Goal: Task Accomplishment & Management: Manage account settings

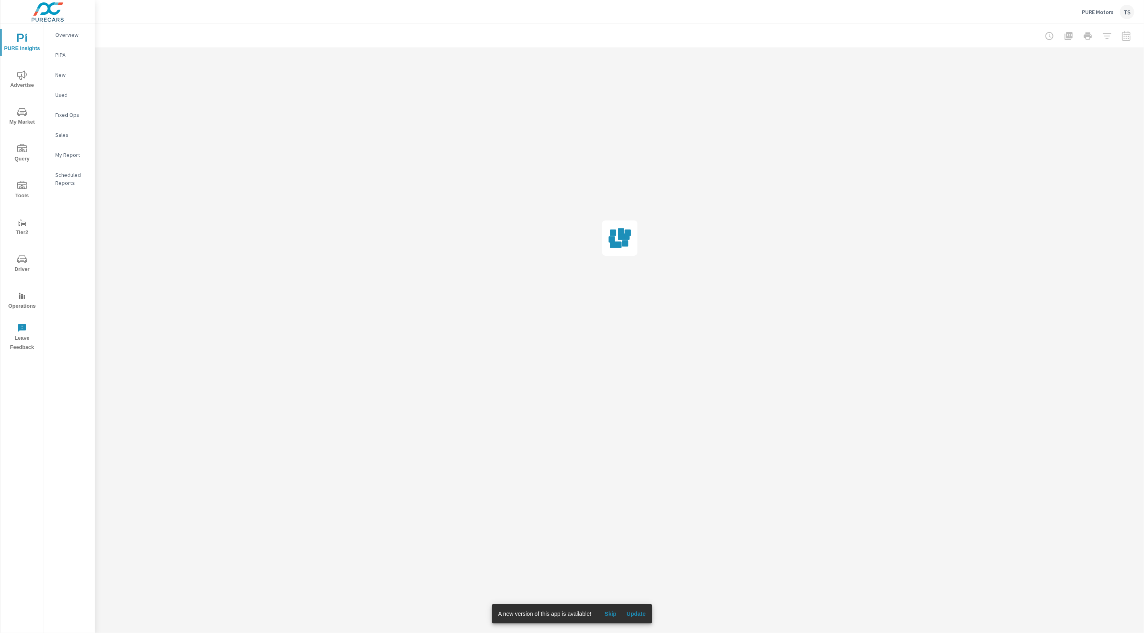
click at [642, 610] on button "Update" at bounding box center [636, 614] width 26 height 13
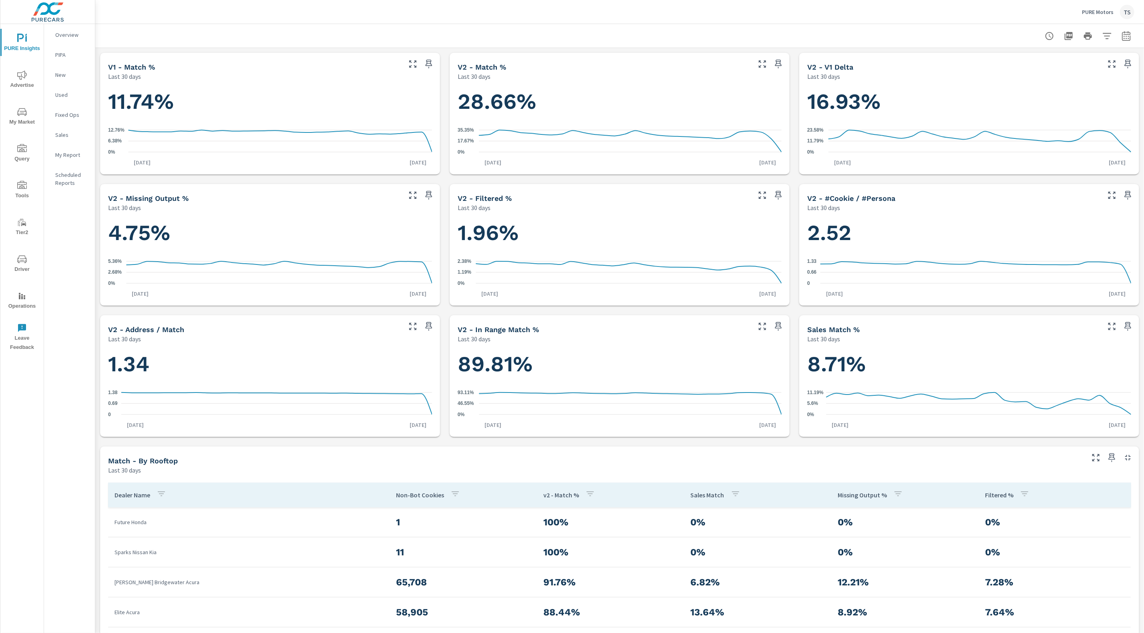
click at [1117, 34] on div at bounding box center [1088, 36] width 93 height 16
click at [1109, 36] on icon "button" at bounding box center [1107, 36] width 10 height 10
drag, startPoint x: 1081, startPoint y: 131, endPoint x: 1077, endPoint y: 141, distance: 11.5
click at [1081, 131] on li "PureIdentityProgram" at bounding box center [1055, 136] width 122 height 20
click at [1039, 193] on span "AutoMiner" at bounding box center [1064, 191] width 88 height 10
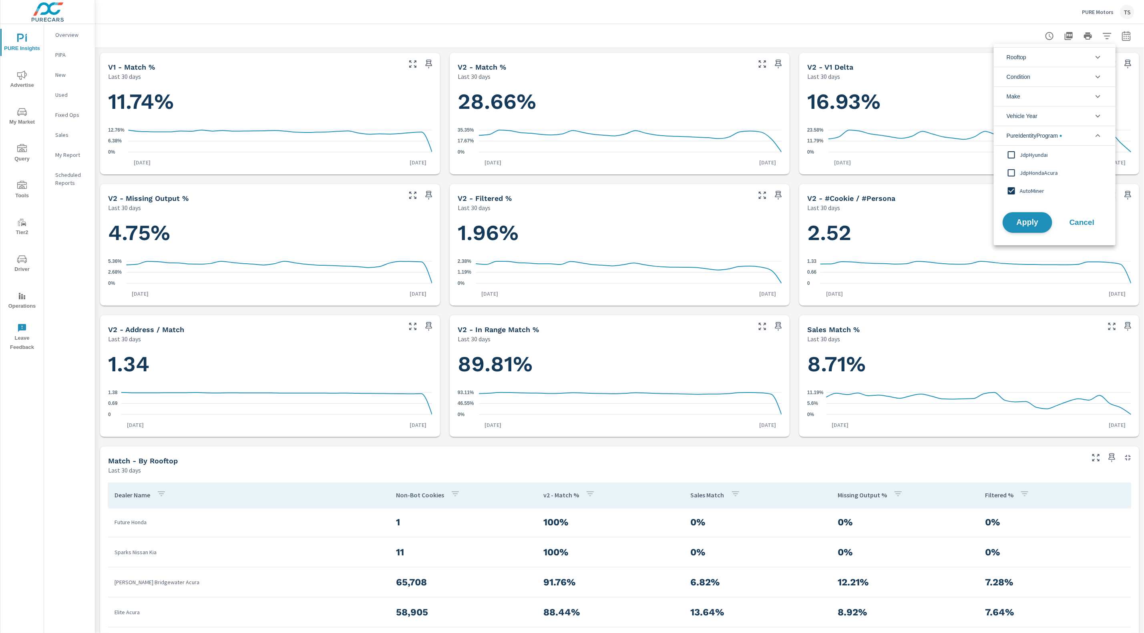
click at [1032, 226] on button "Apply" at bounding box center [1028, 222] width 50 height 21
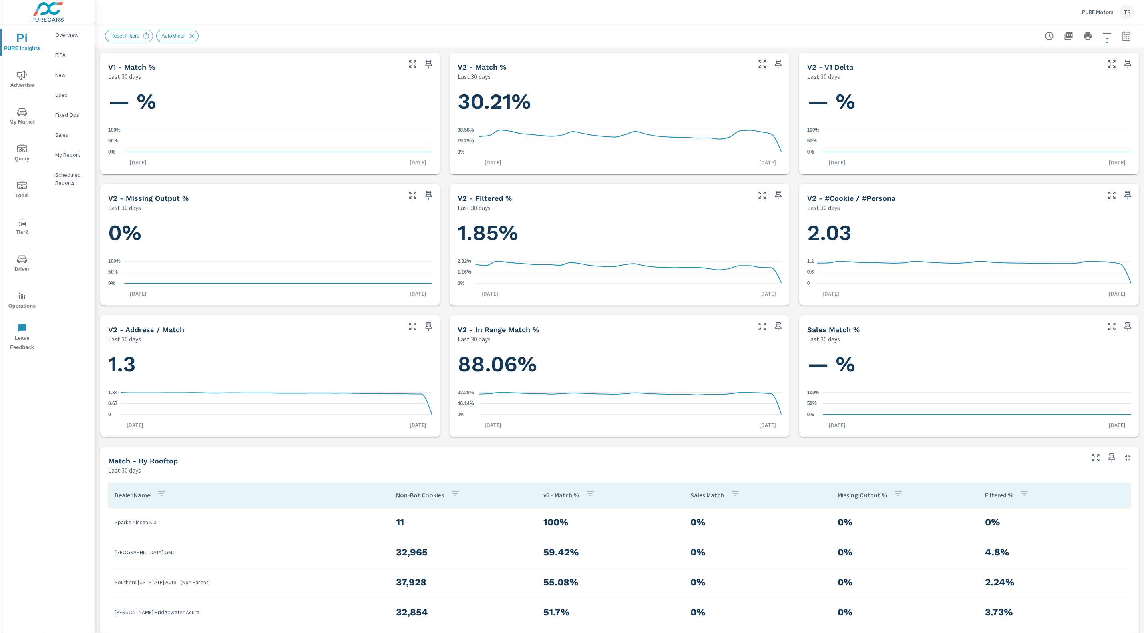
click at [1100, 11] on p "PURE Motors" at bounding box center [1098, 11] width 32 height 7
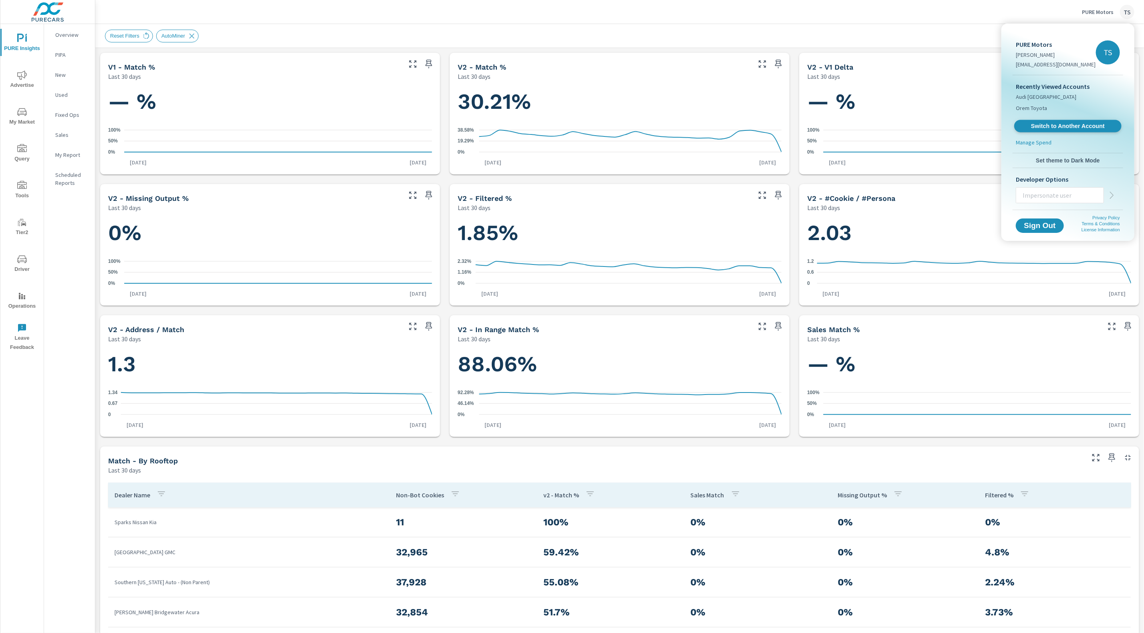
click at [1072, 127] on span "Switch to Another Account" at bounding box center [1068, 127] width 98 height 8
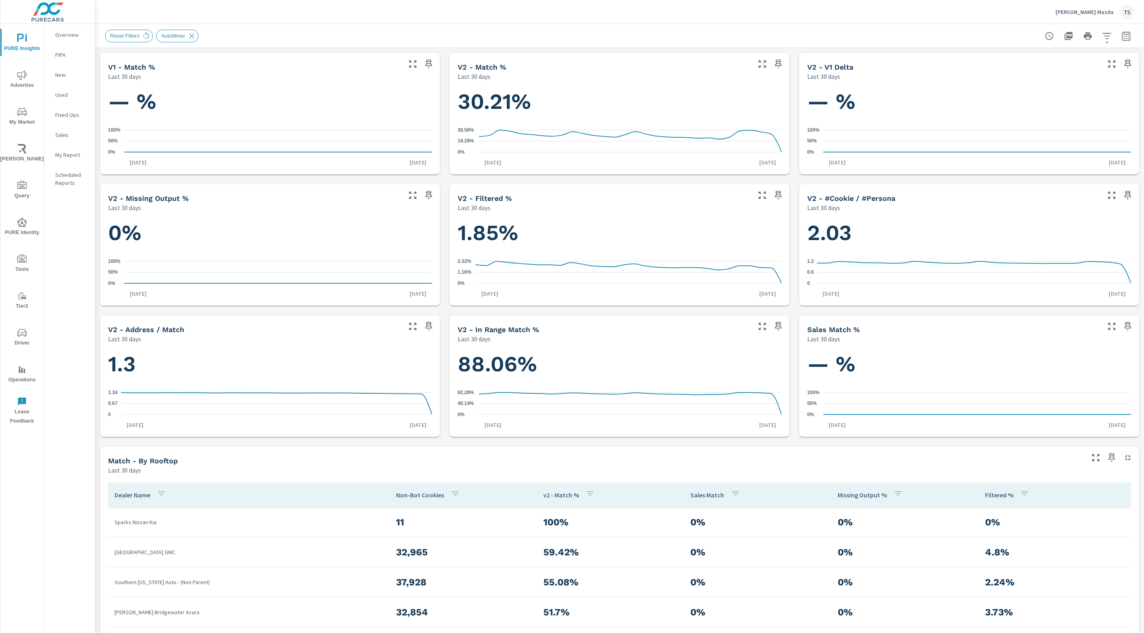
click at [17, 111] on span "My Market" at bounding box center [22, 117] width 38 height 20
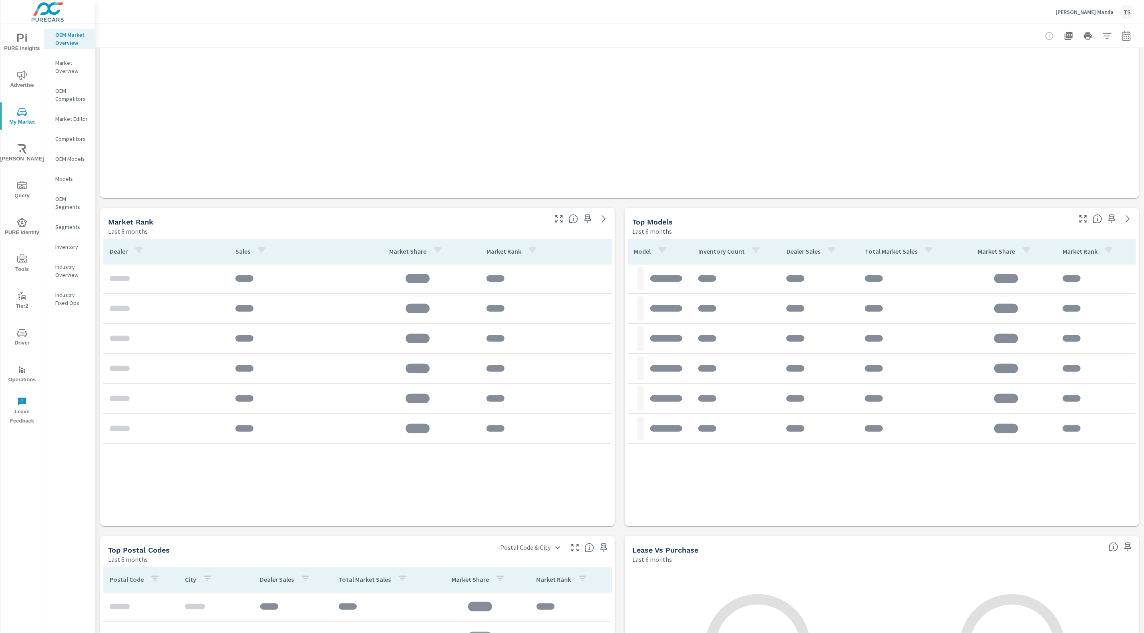
scroll to position [207, 0]
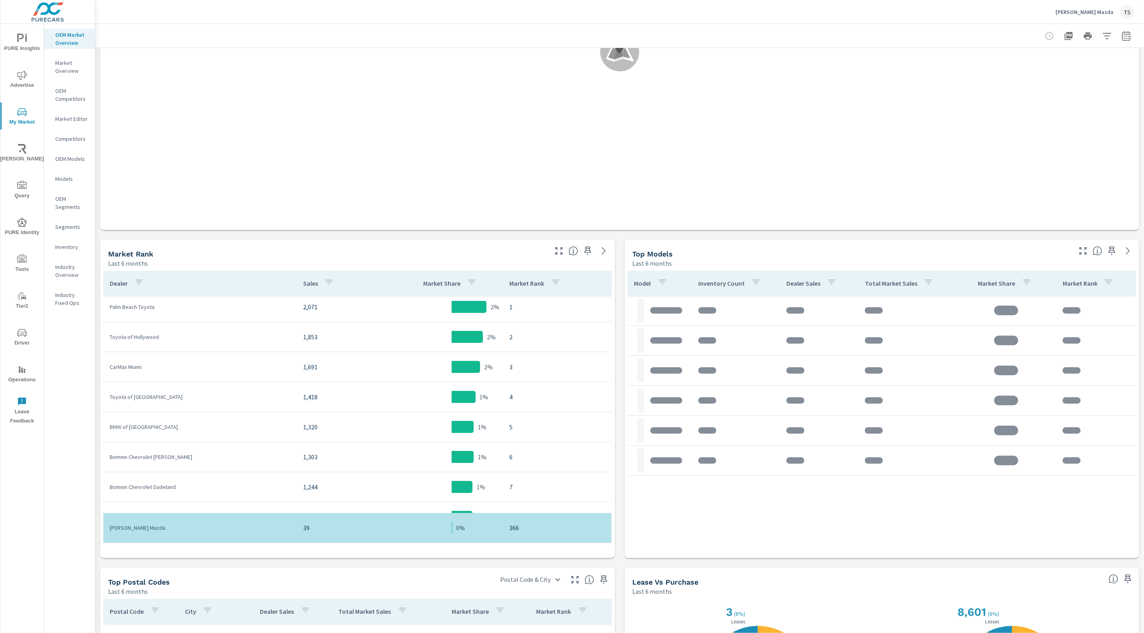
scroll to position [5, 0]
click at [1120, 32] on button "button" at bounding box center [1126, 36] width 16 height 16
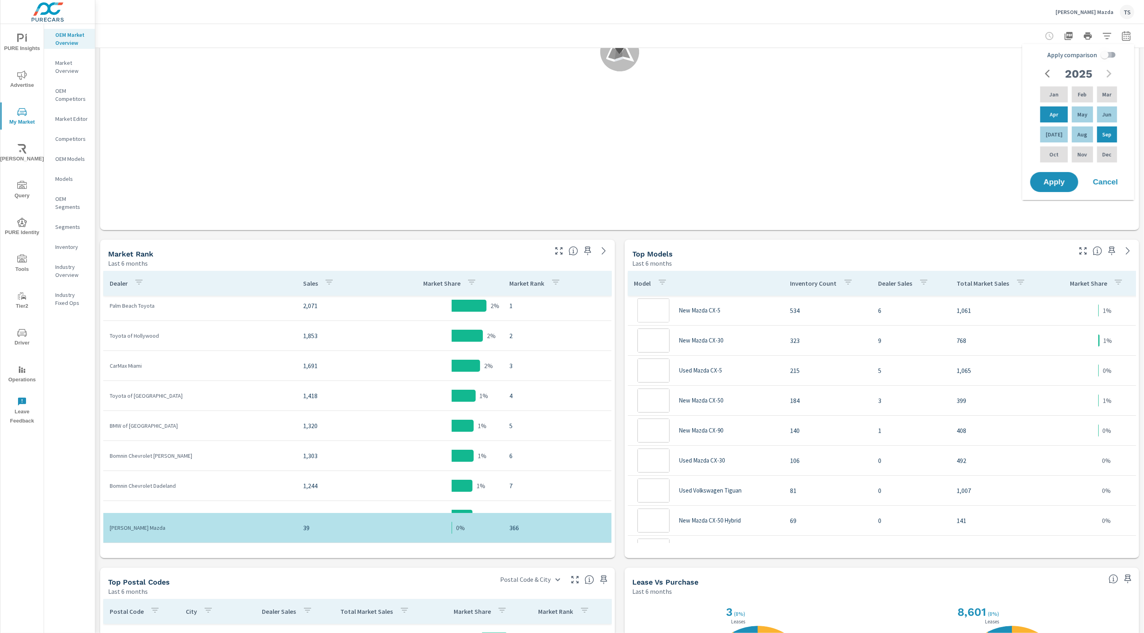
click at [1112, 56] on input "Apply comparison" at bounding box center [1105, 54] width 46 height 15
checkbox input "true"
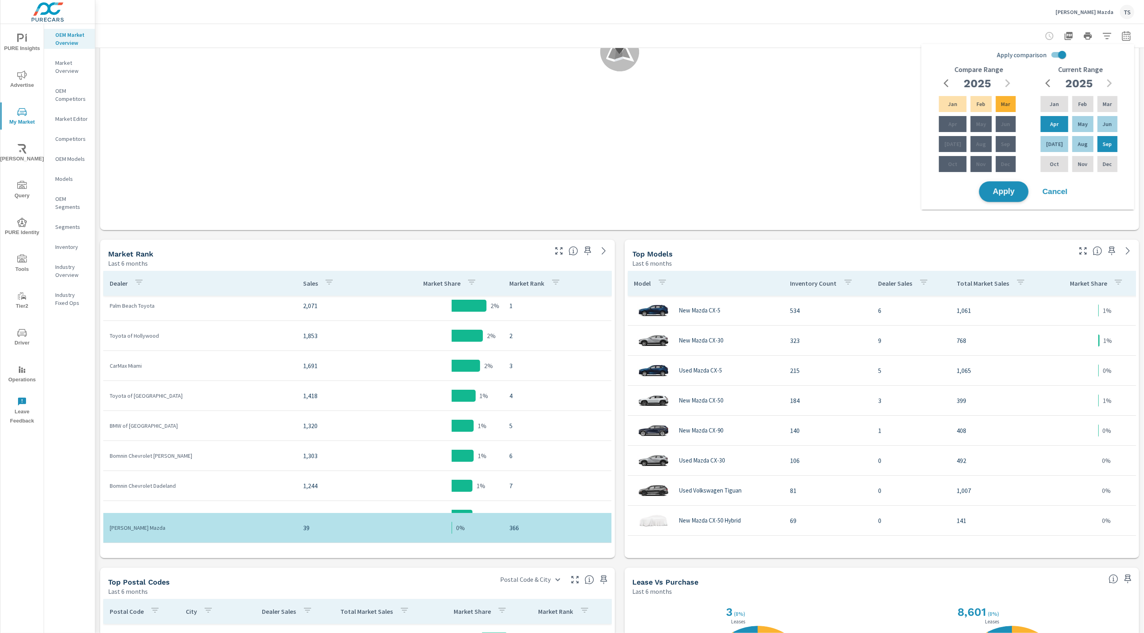
click at [1010, 191] on span "Apply" at bounding box center [1003, 192] width 33 height 8
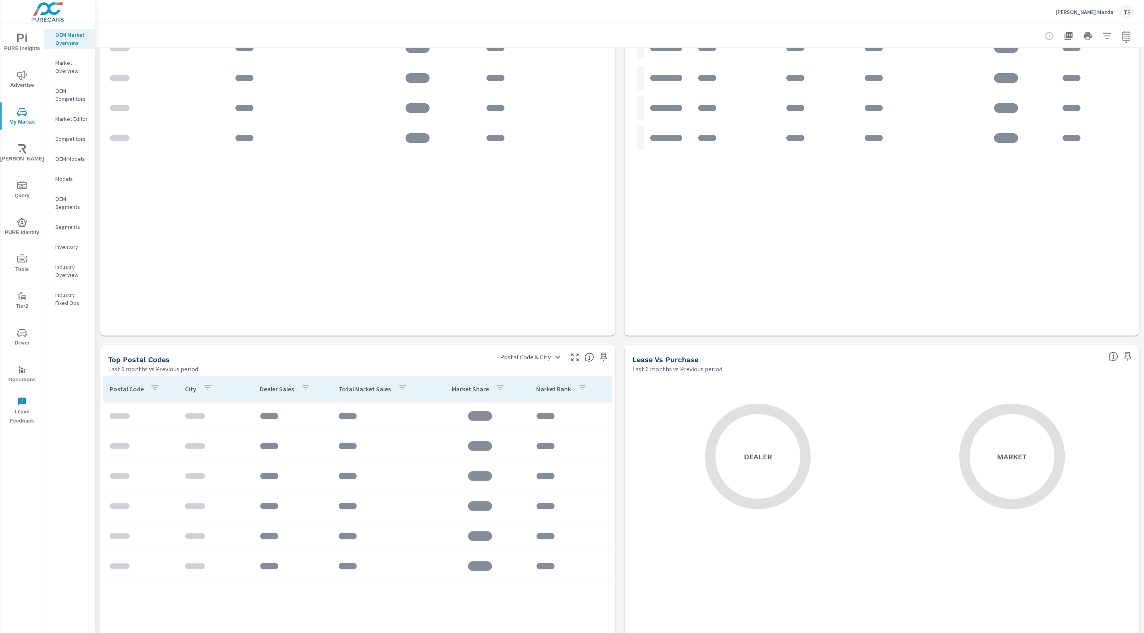
scroll to position [245, 0]
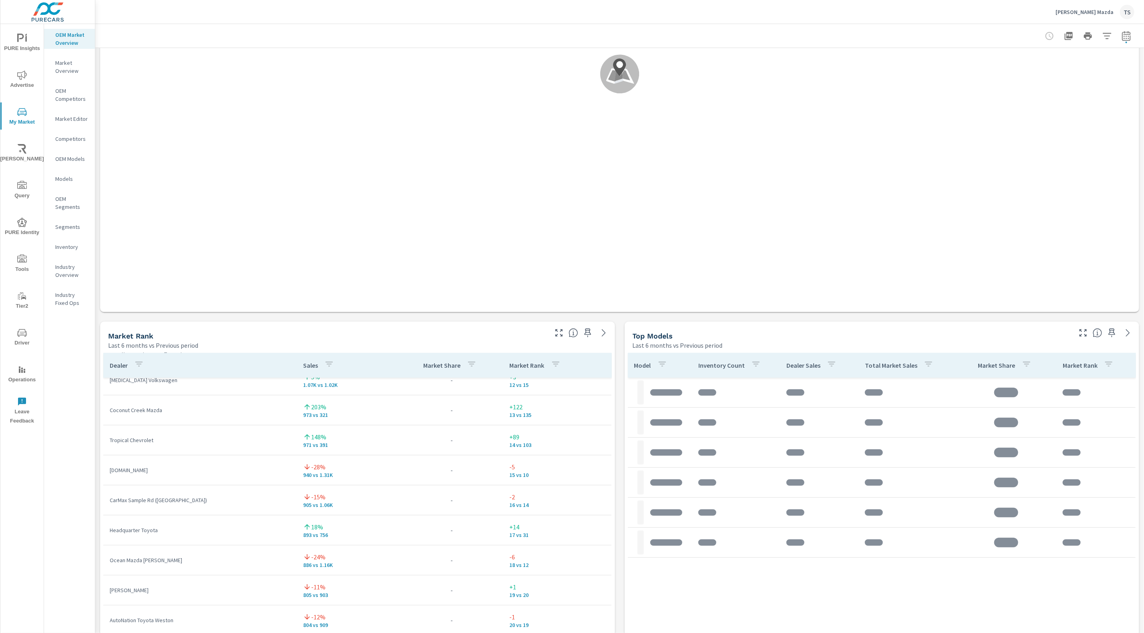
scroll to position [98, 0]
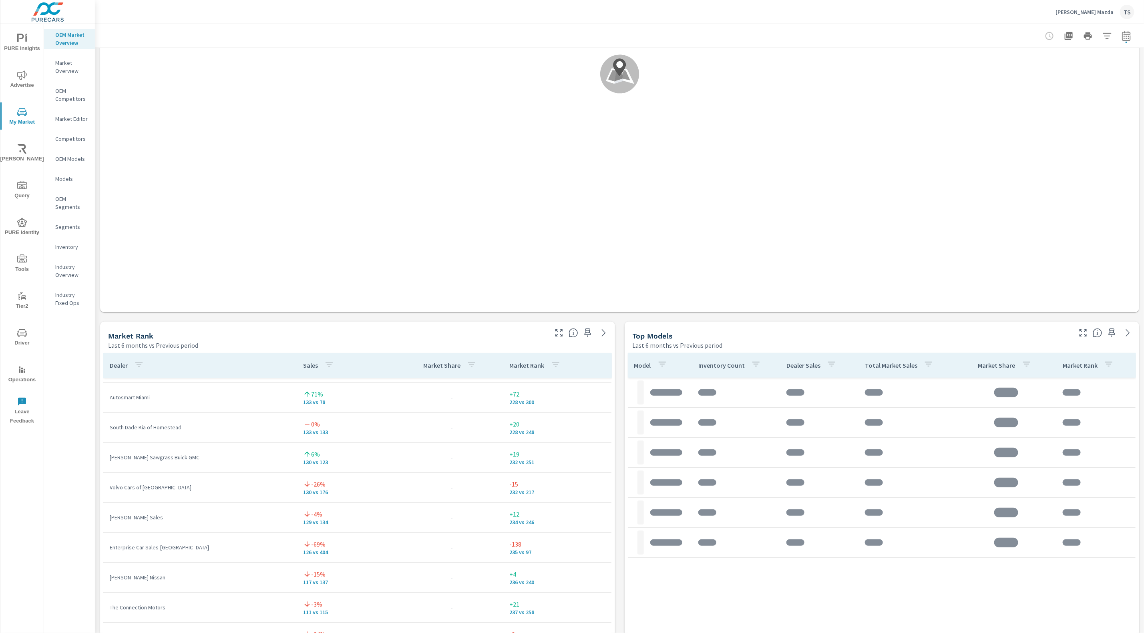
scroll to position [6904, 0]
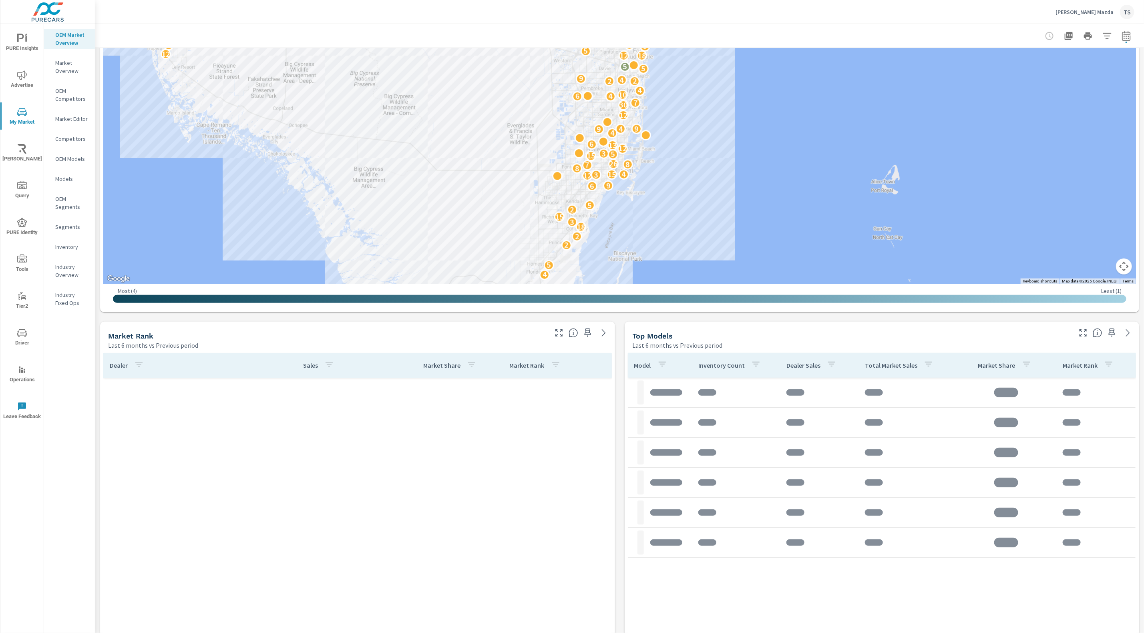
scroll to position [20, 0]
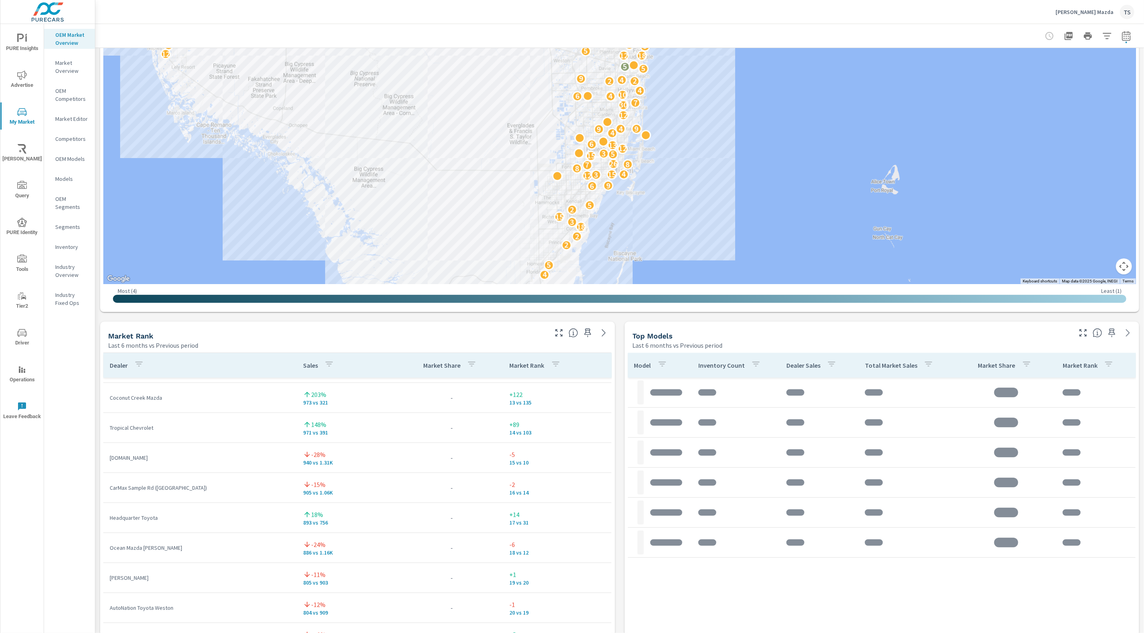
scroll to position [119, 0]
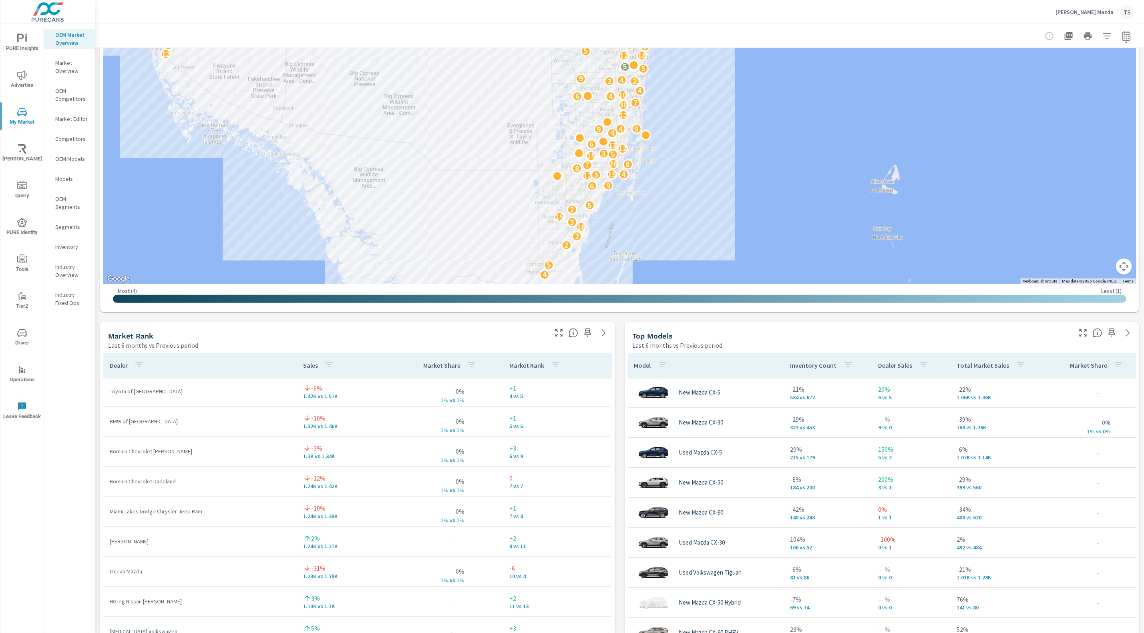
scroll to position [282, 0]
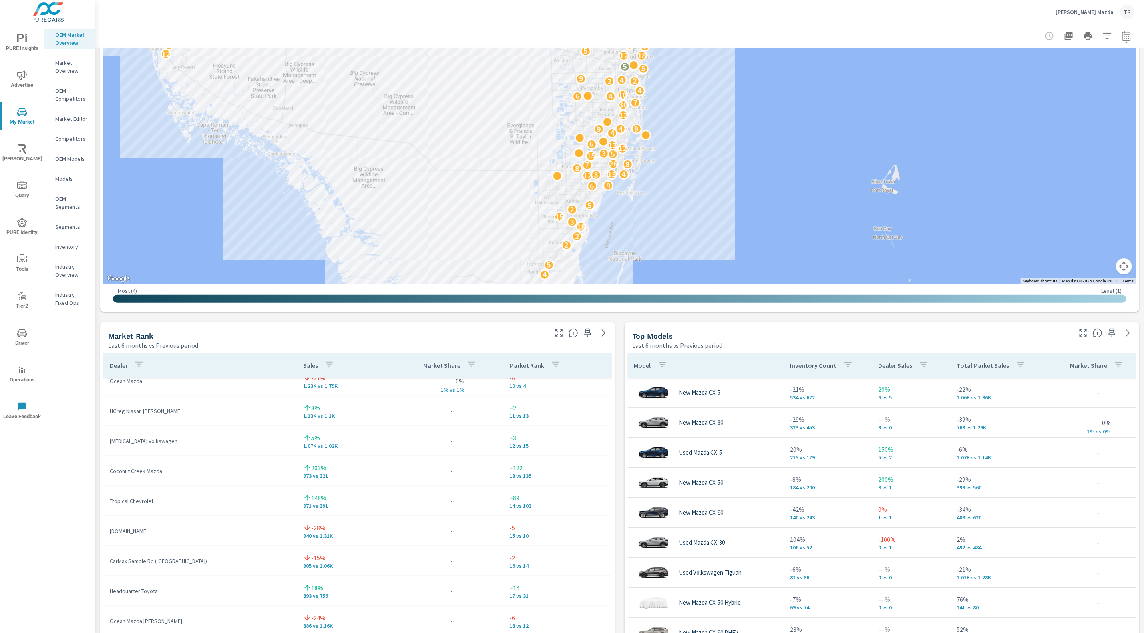
scroll to position [191, 0]
click at [1112, 38] on icon "button" at bounding box center [1107, 36] width 10 height 10
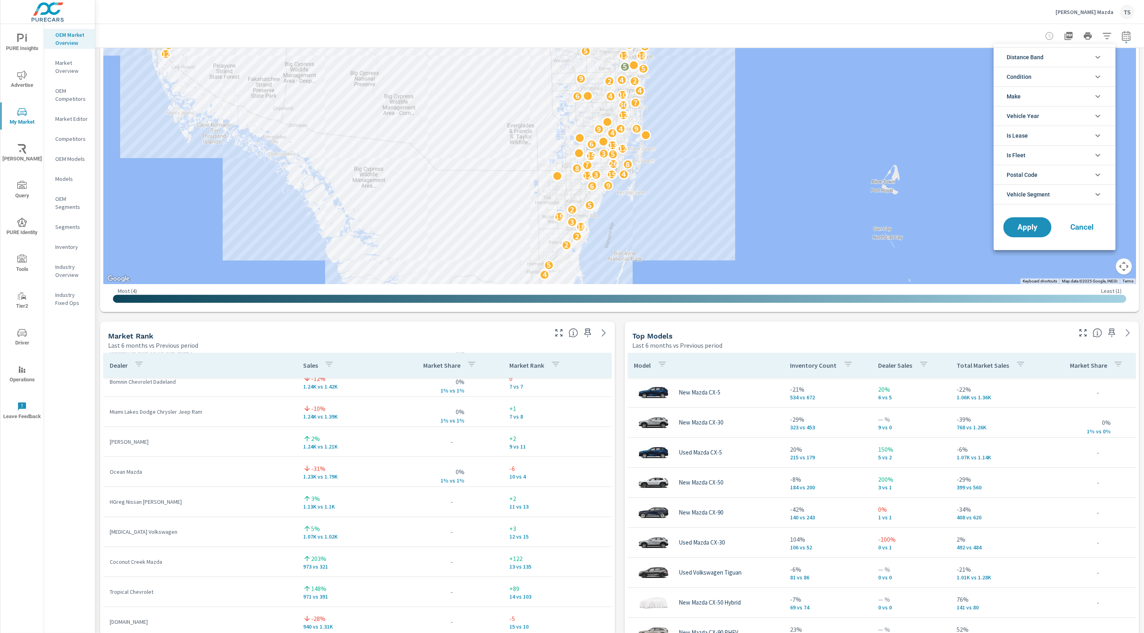
click at [1064, 76] on li "Condition" at bounding box center [1055, 77] width 122 height 20
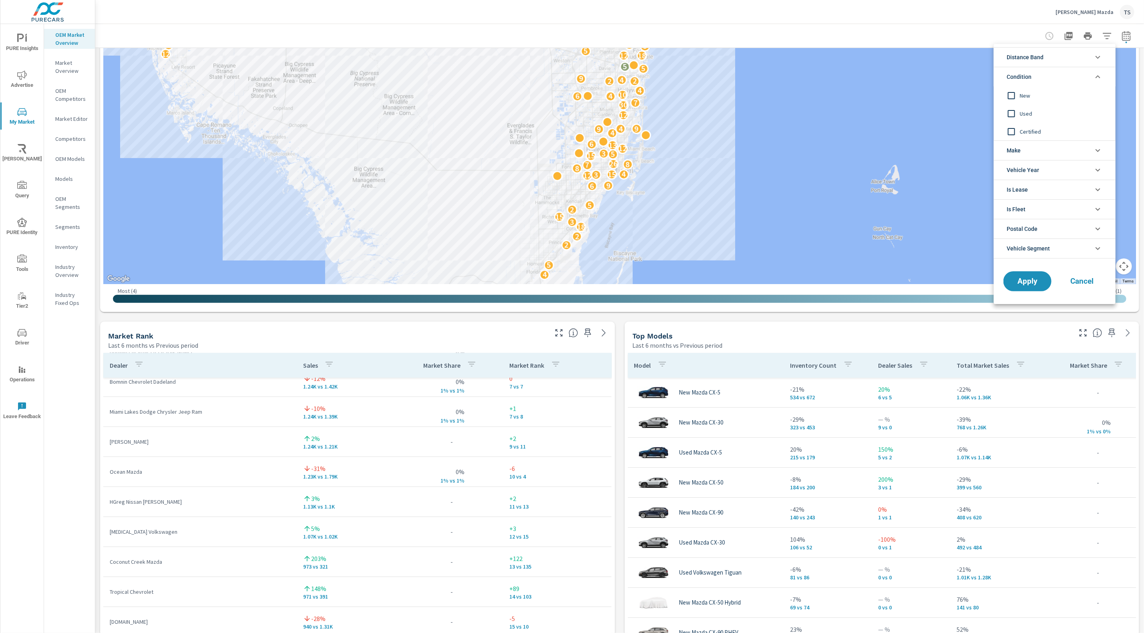
click at [1047, 95] on span "New" at bounding box center [1064, 96] width 88 height 10
click at [1033, 275] on button "Apply" at bounding box center [1028, 281] width 50 height 21
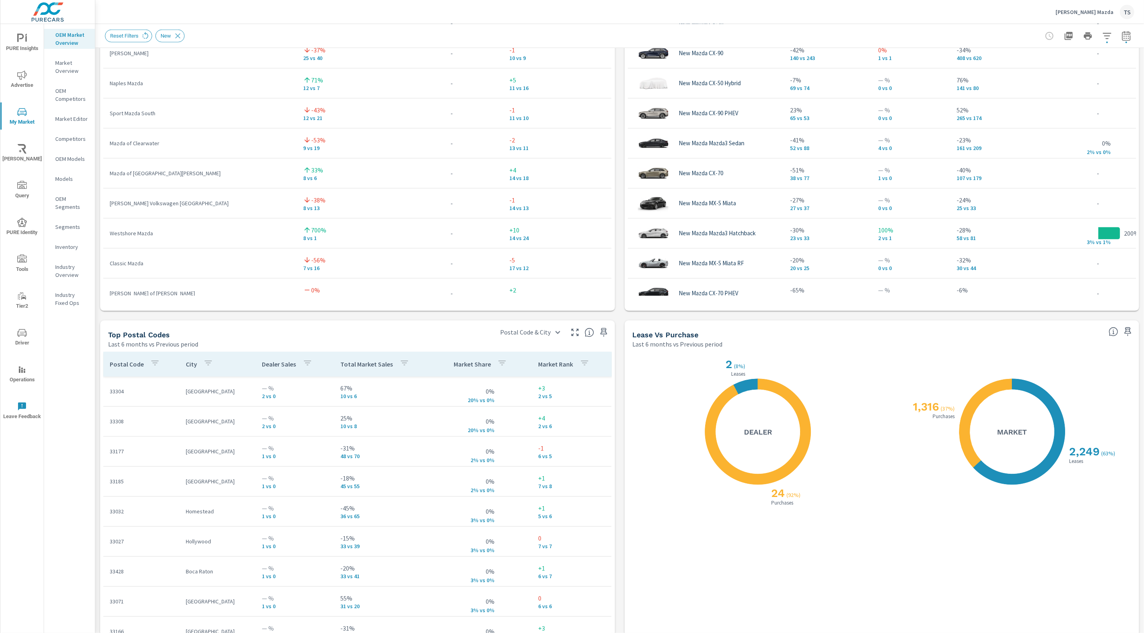
scroll to position [470, 0]
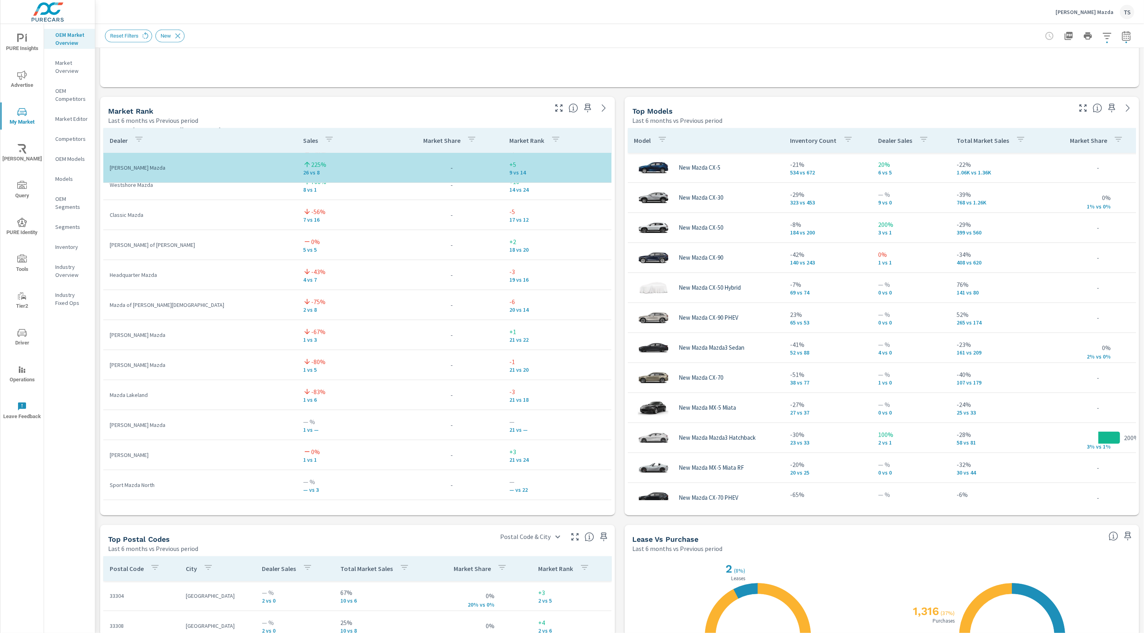
scroll to position [251, 0]
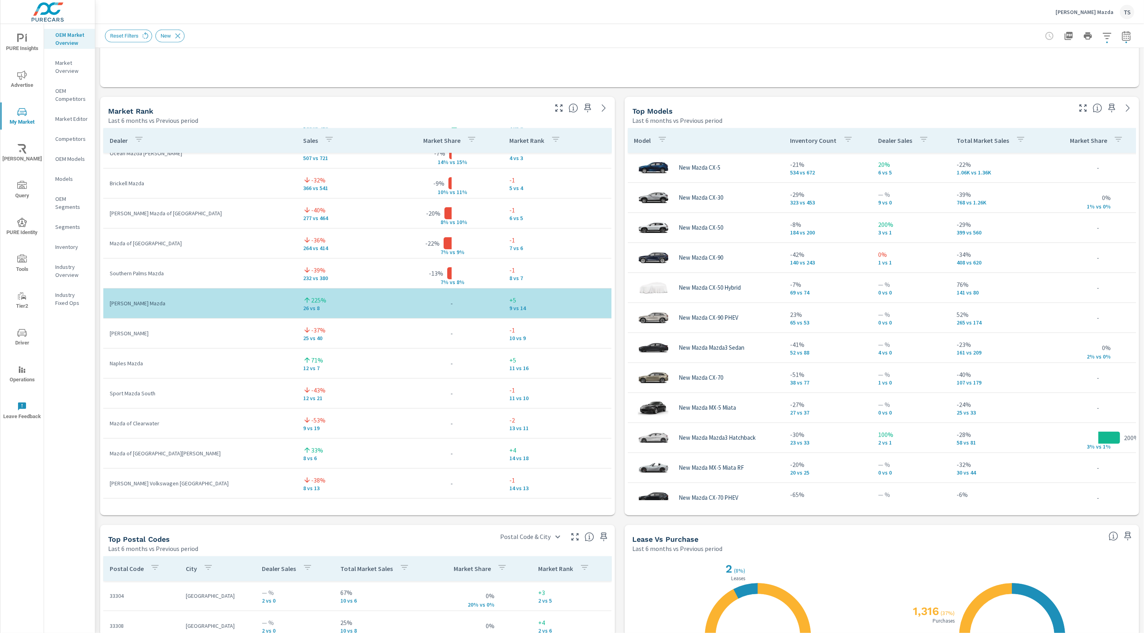
scroll to position [50, 0]
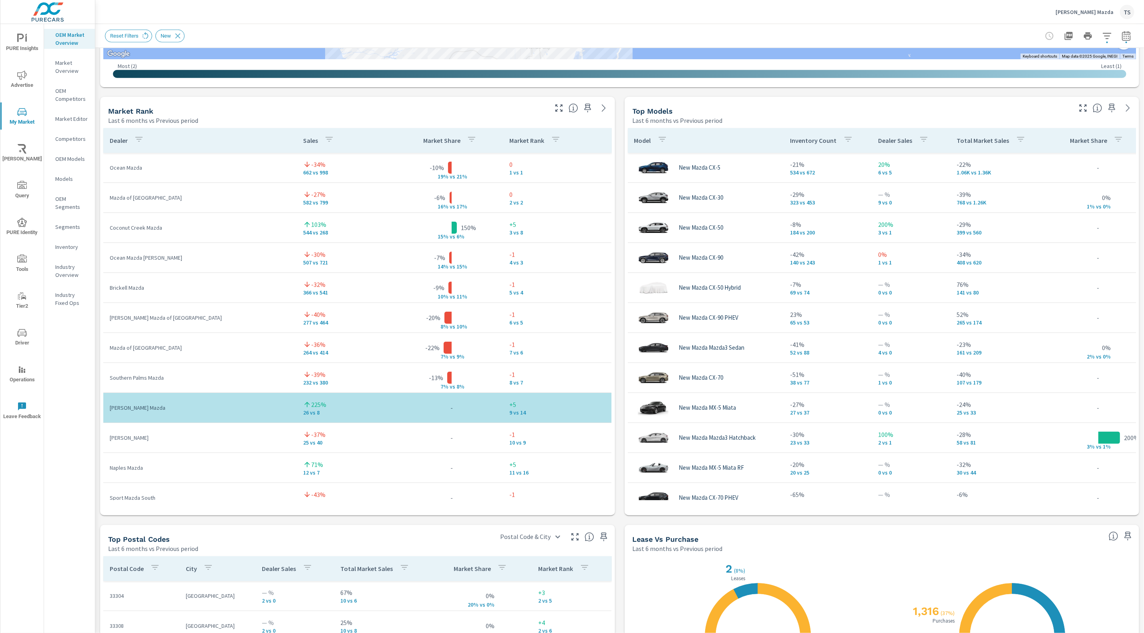
click at [450, 410] on td "-" at bounding box center [451, 408] width 103 height 13
click at [1125, 34] on icon "button" at bounding box center [1126, 36] width 8 height 10
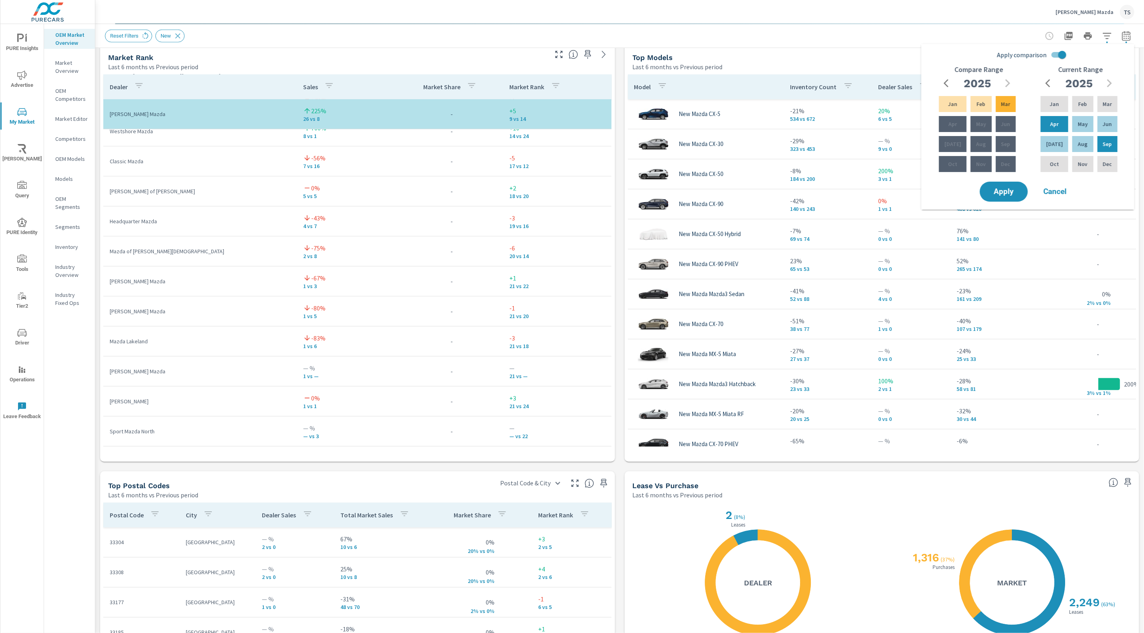
scroll to position [550, 0]
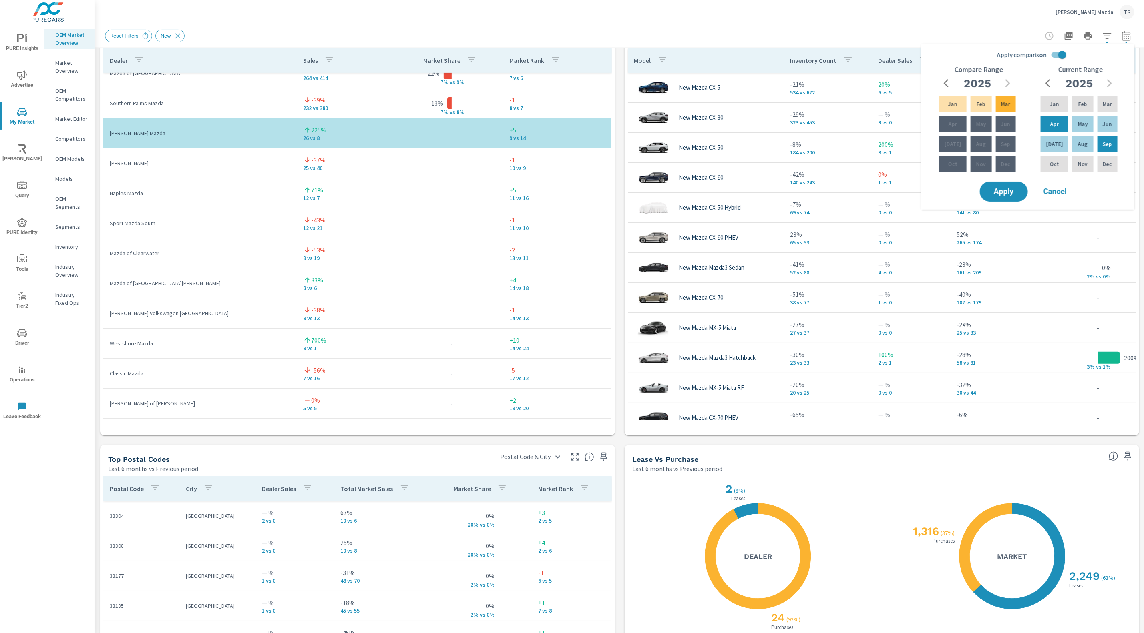
scroll to position [197, 0]
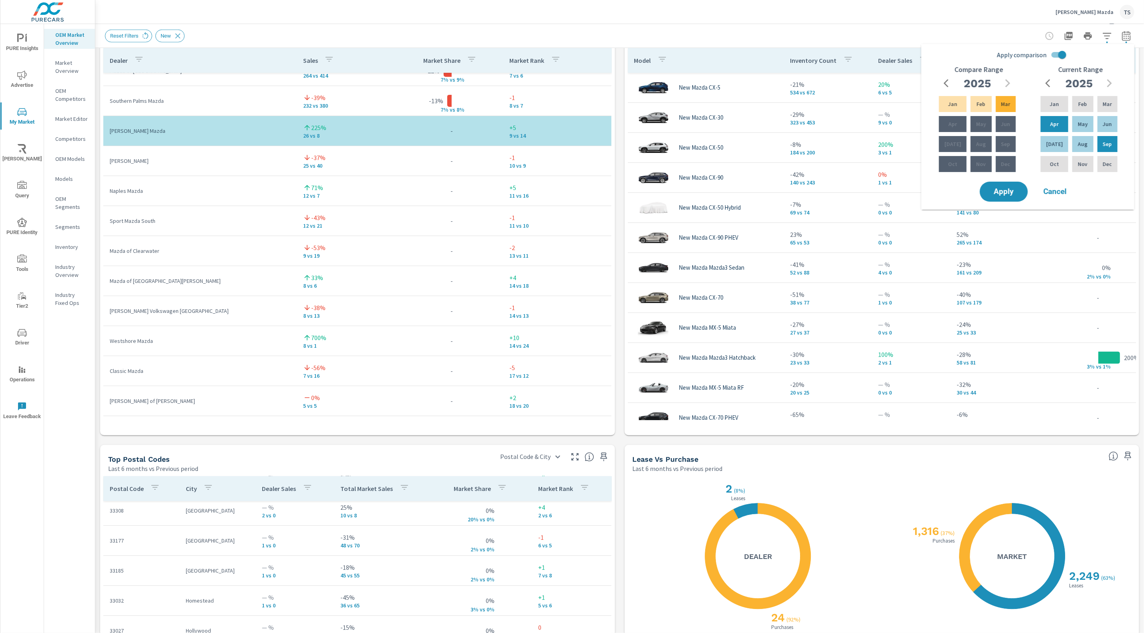
scroll to position [90, 0]
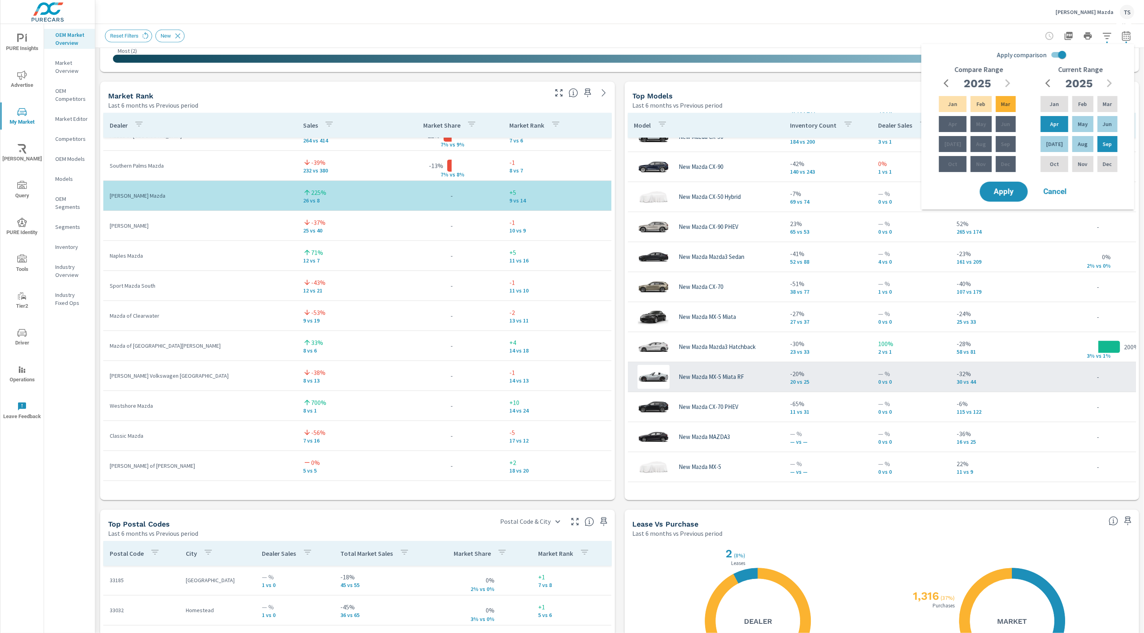
scroll to position [329, 0]
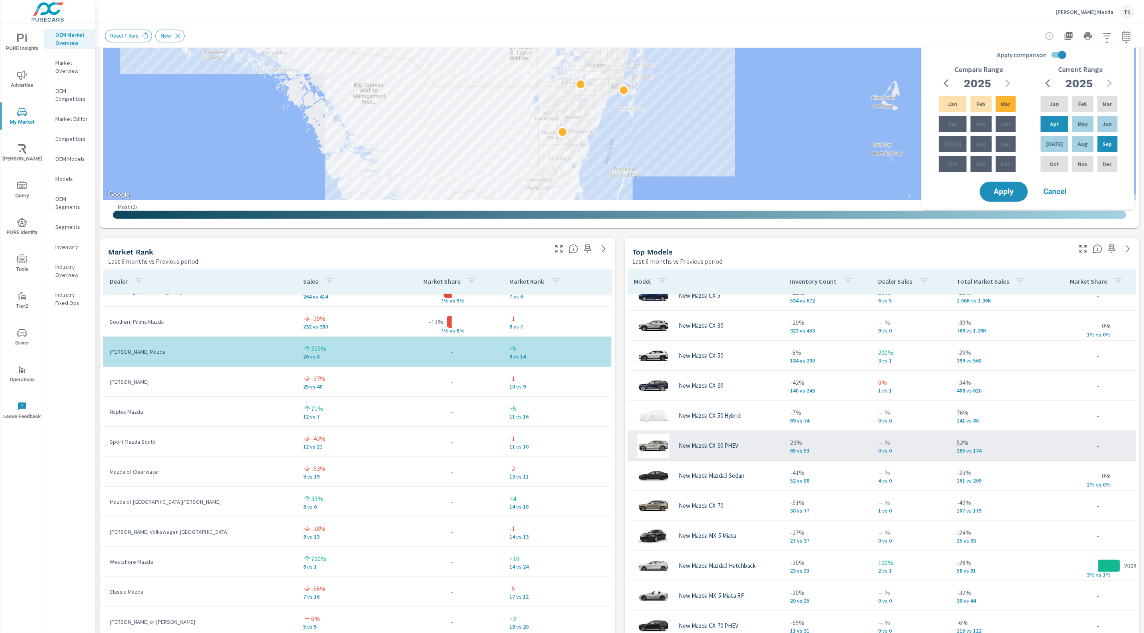
scroll to position [12, 0]
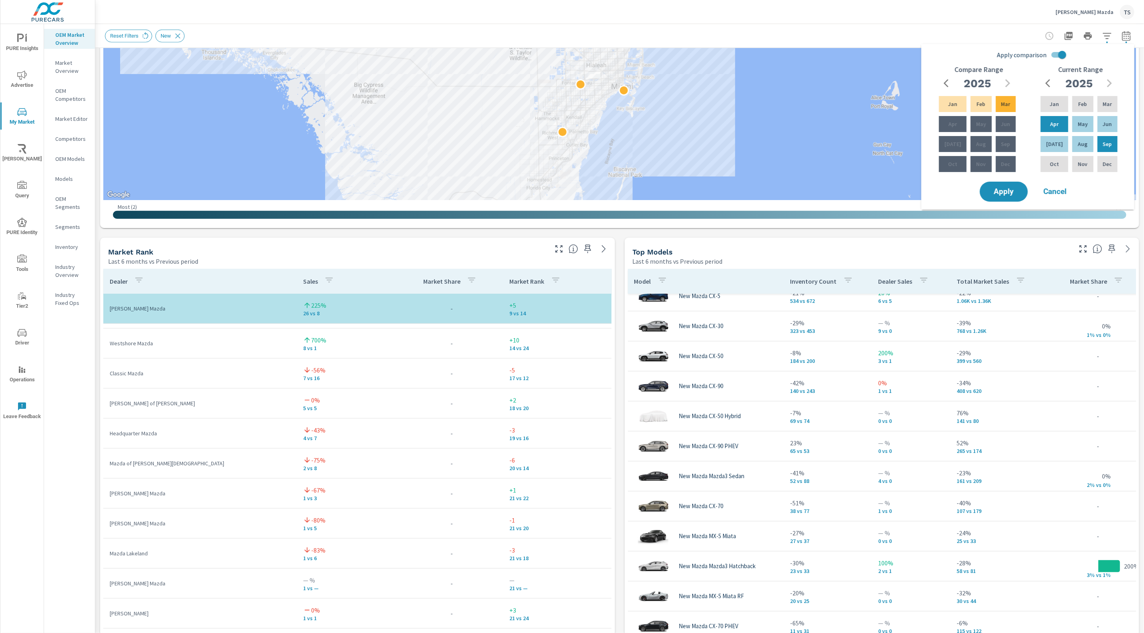
scroll to position [220, 0]
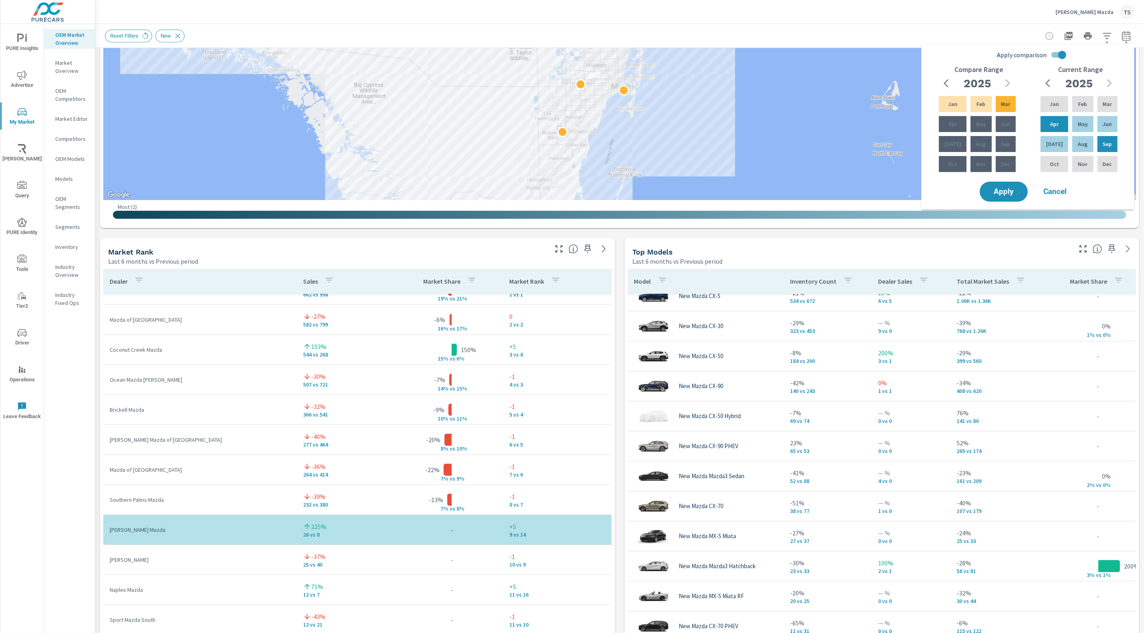
scroll to position [21, 0]
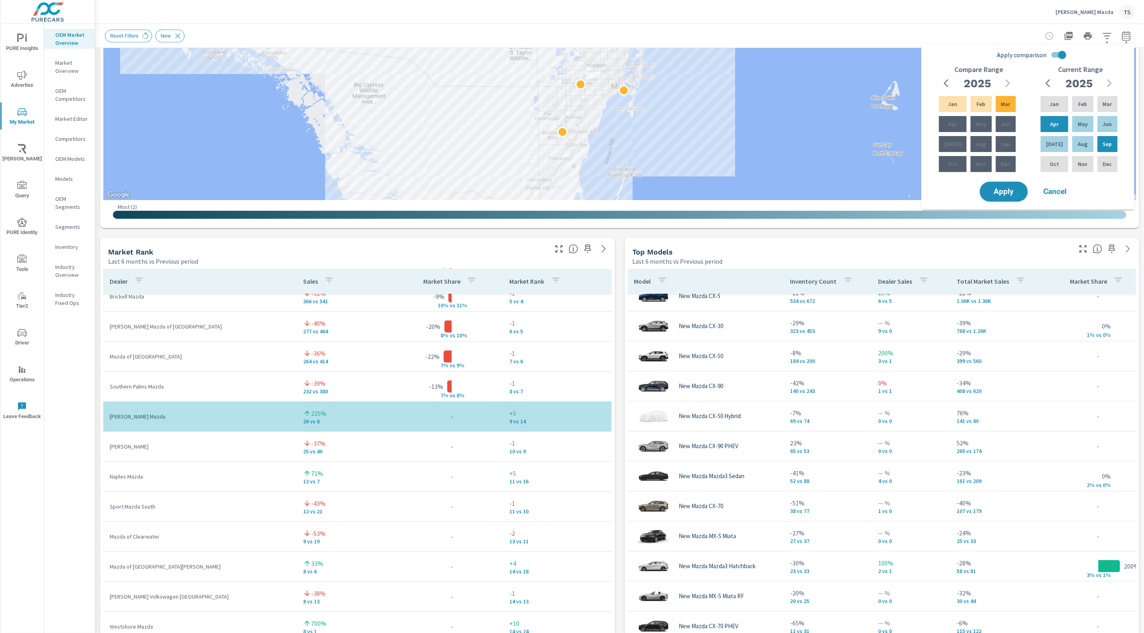
scroll to position [75, 0]
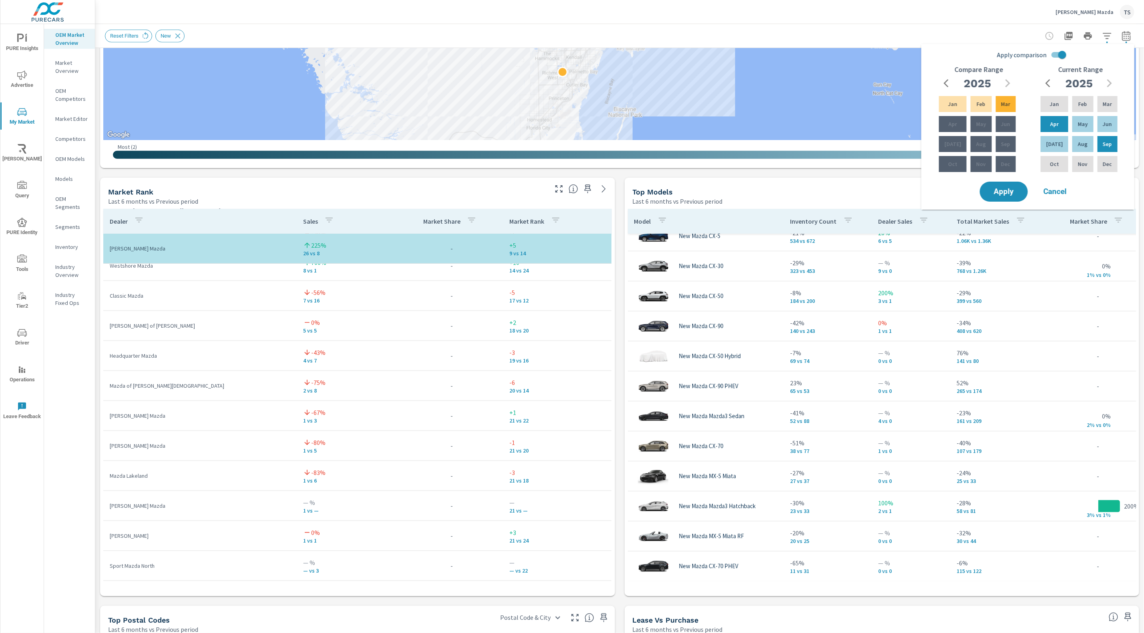
scroll to position [385, 0]
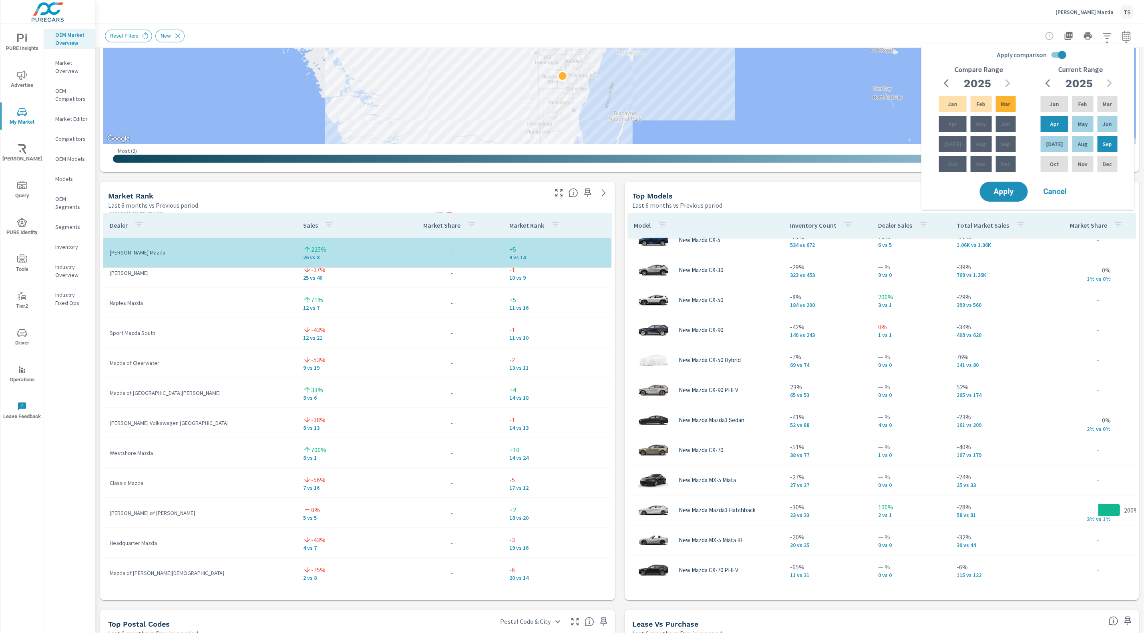
scroll to position [26, 0]
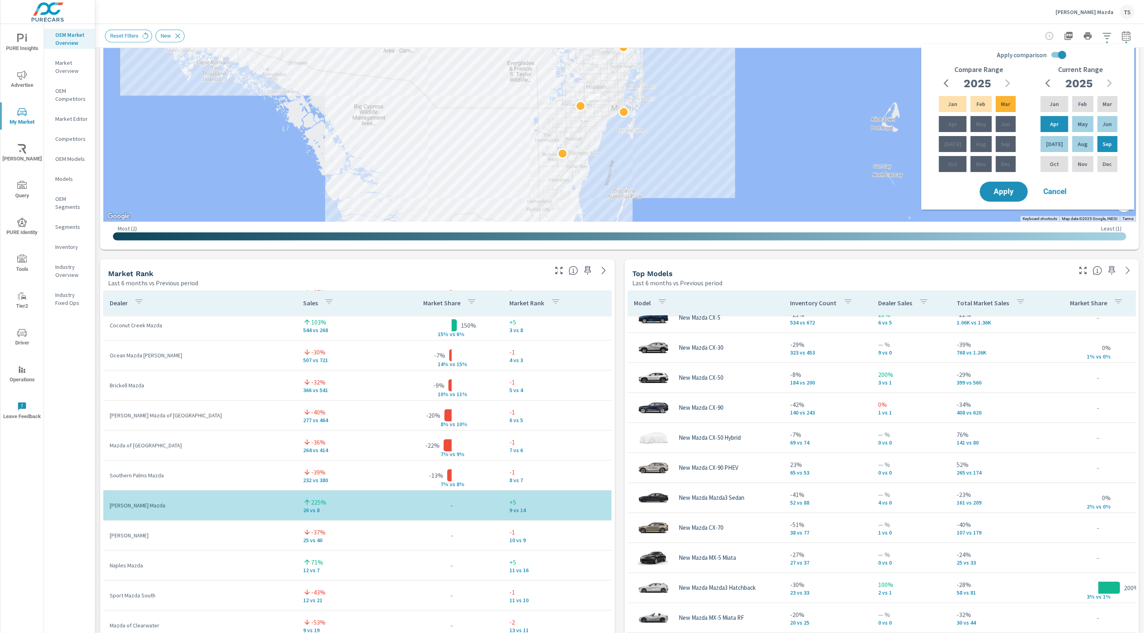
scroll to position [204, 0]
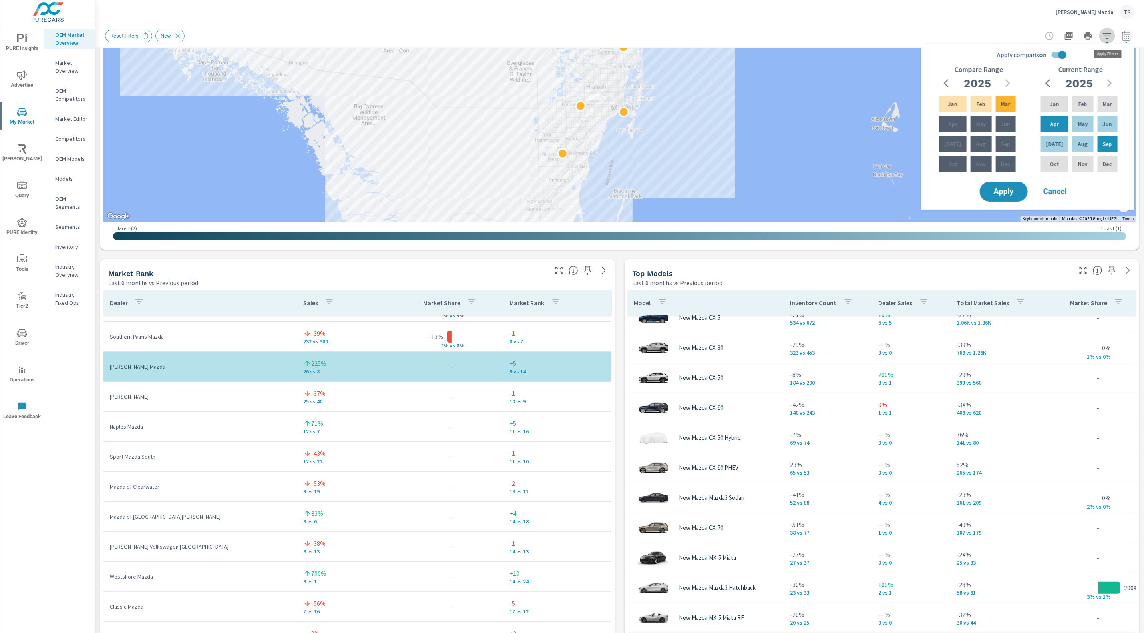
click at [1102, 31] on button "button" at bounding box center [1107, 36] width 16 height 16
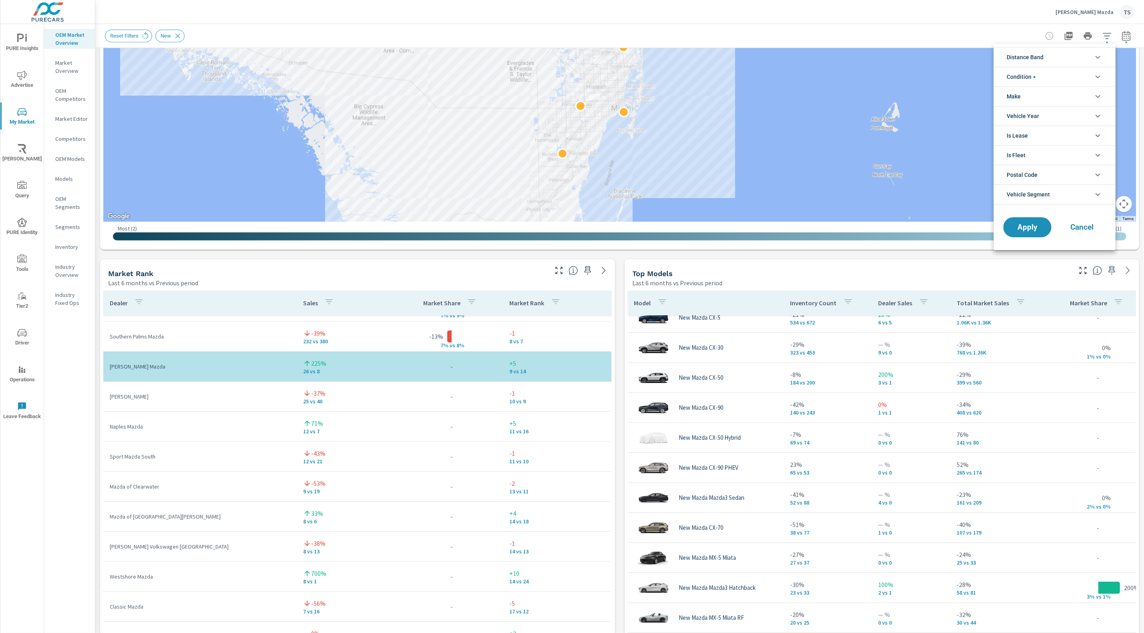
click at [1088, 10] on div at bounding box center [572, 316] width 1144 height 633
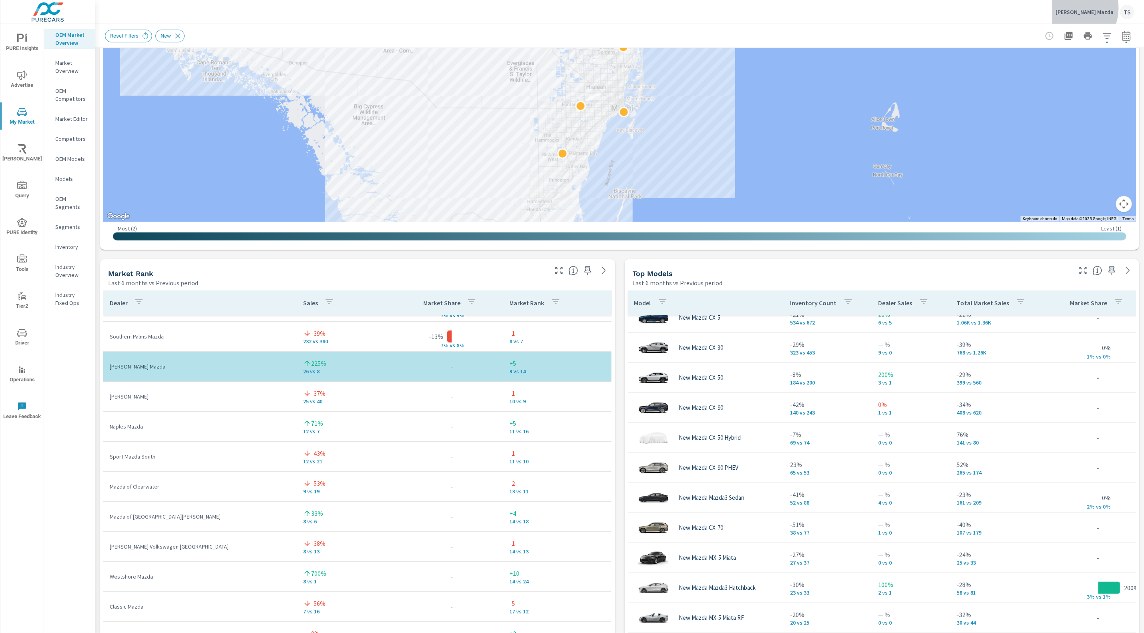
click at [1090, 8] on p "Gunther Mazda" at bounding box center [1085, 11] width 58 height 7
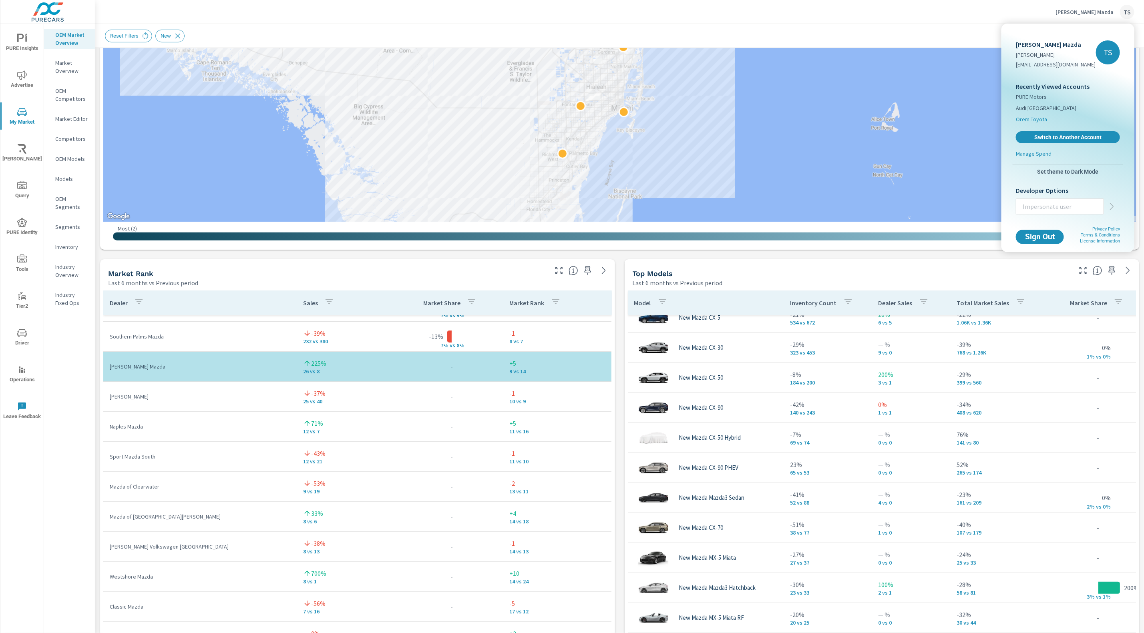
click at [1032, 115] on span "Orem Toyota" at bounding box center [1031, 119] width 31 height 8
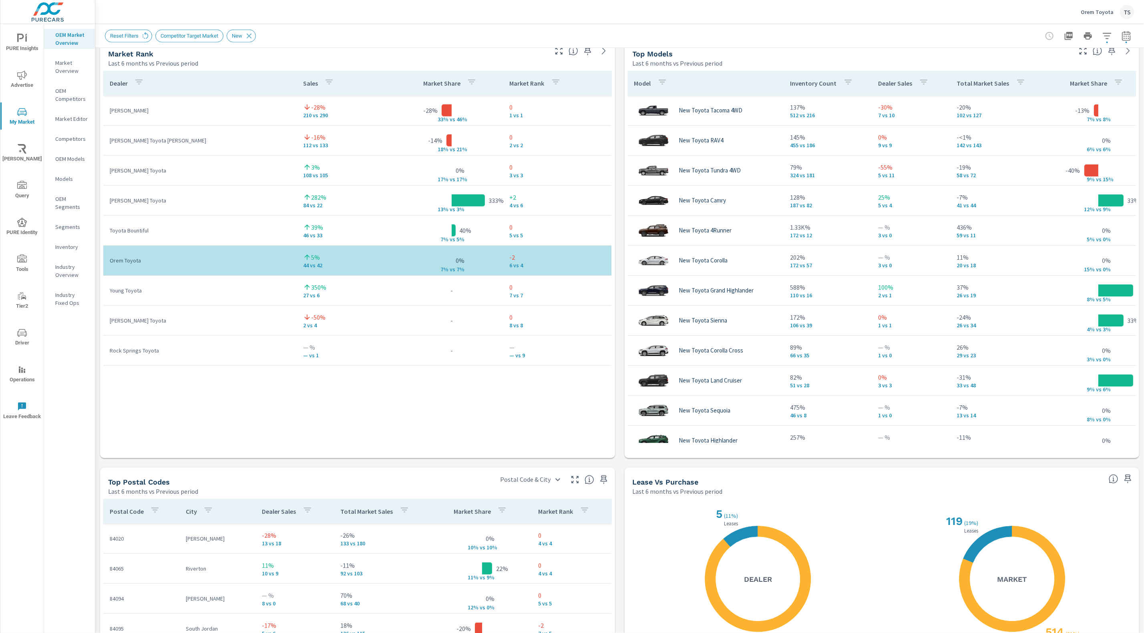
scroll to position [378, 0]
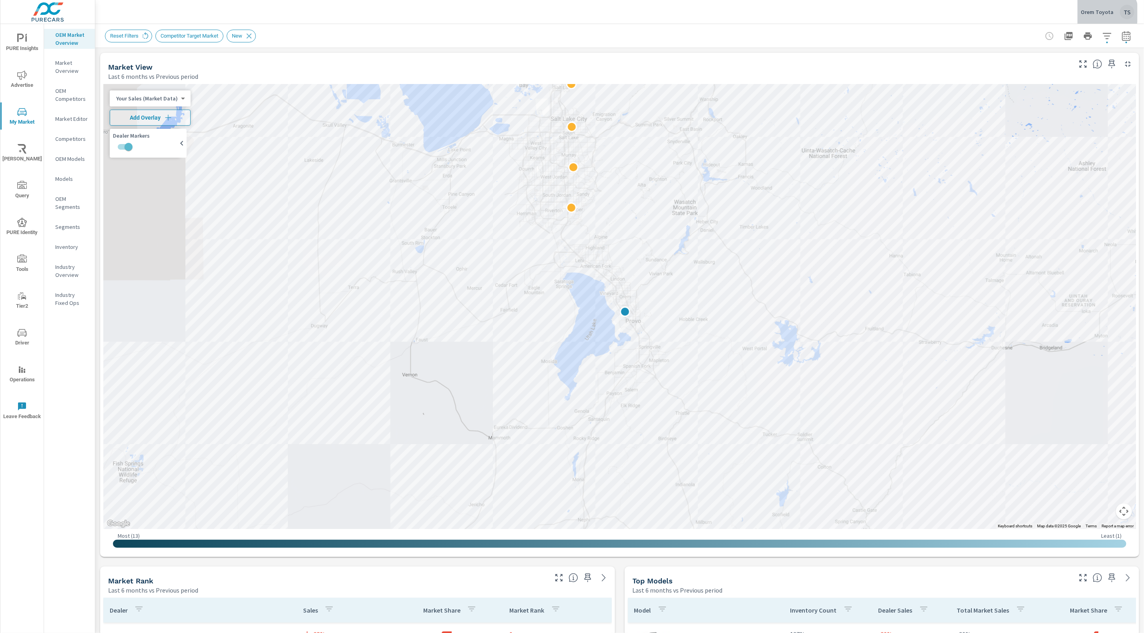
click at [1105, 13] on p "Orem Toyota" at bounding box center [1097, 11] width 33 height 7
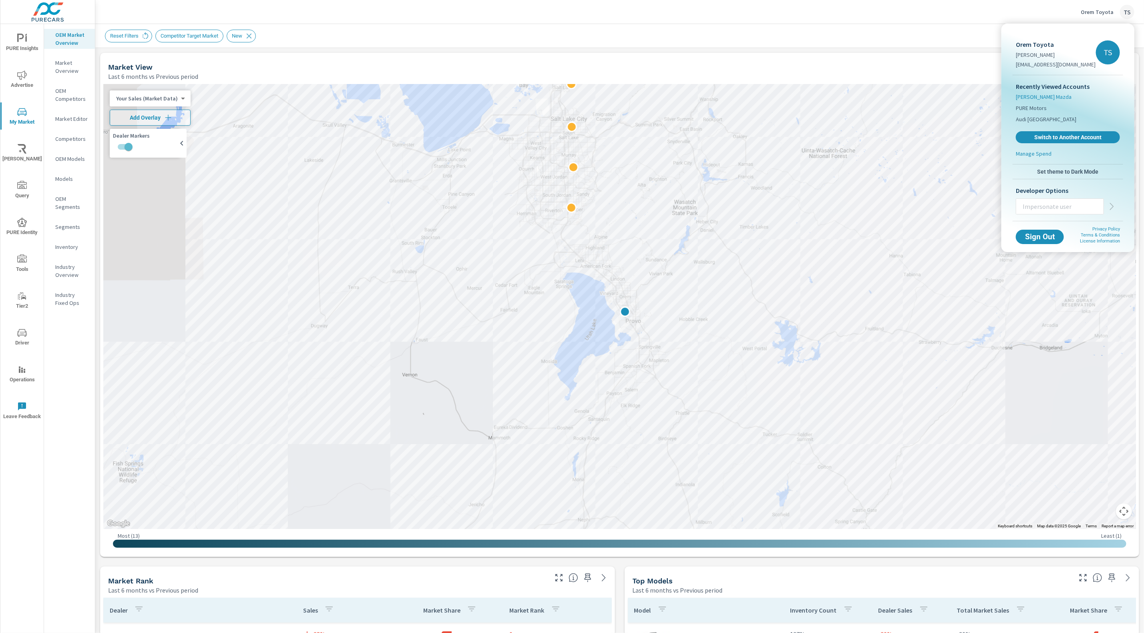
click at [1022, 96] on span "Gunther Mazda" at bounding box center [1044, 97] width 56 height 8
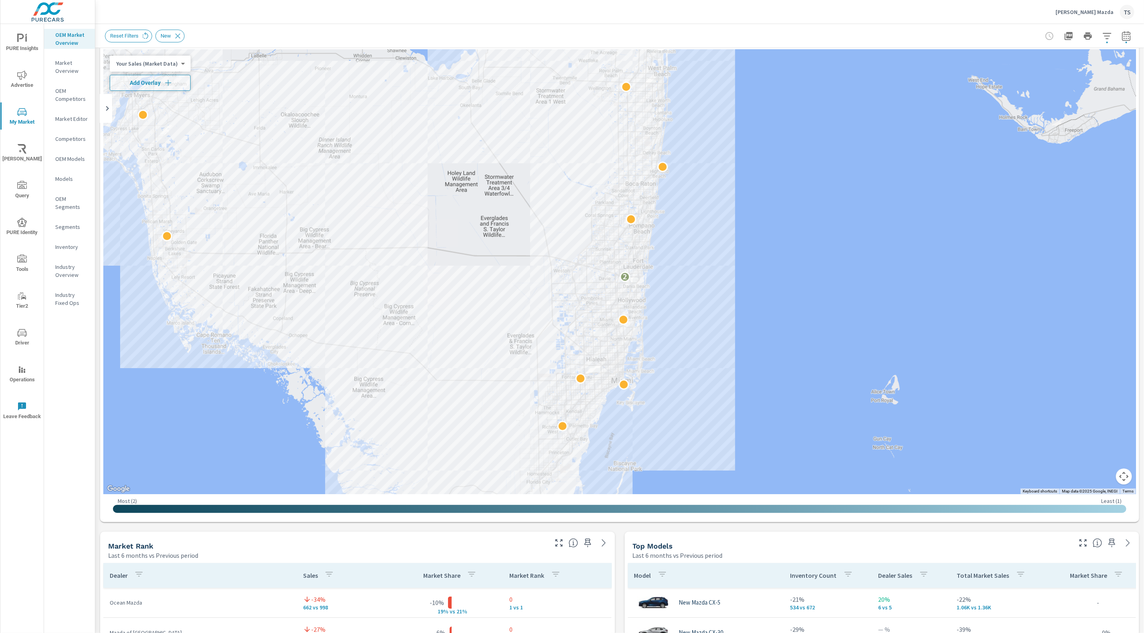
scroll to position [325, 0]
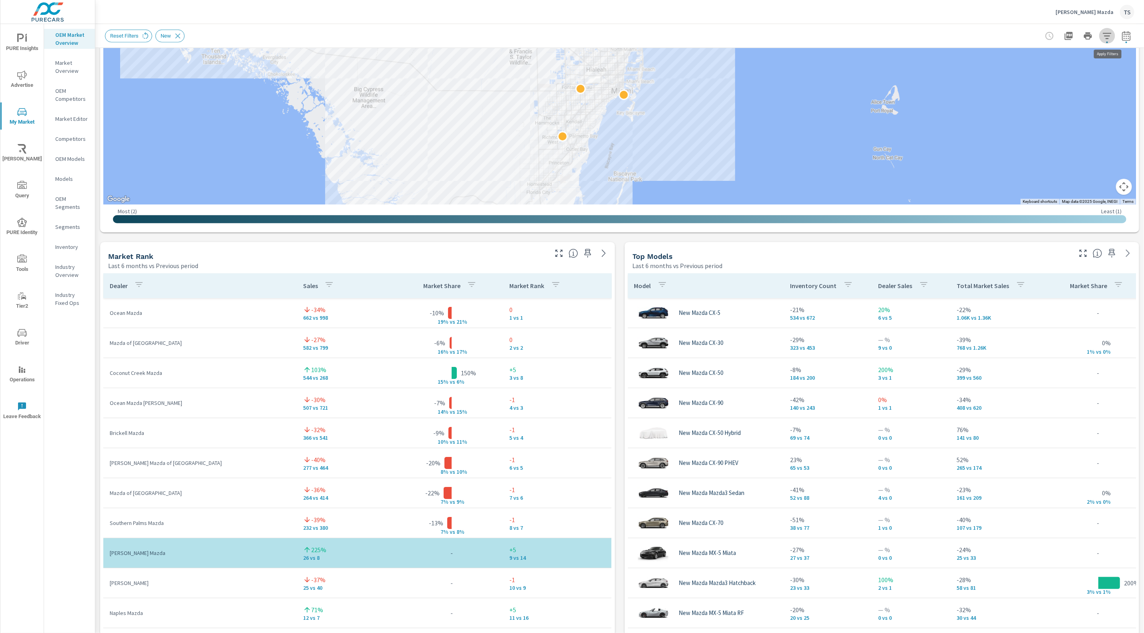
click at [1100, 34] on button "button" at bounding box center [1107, 36] width 16 height 16
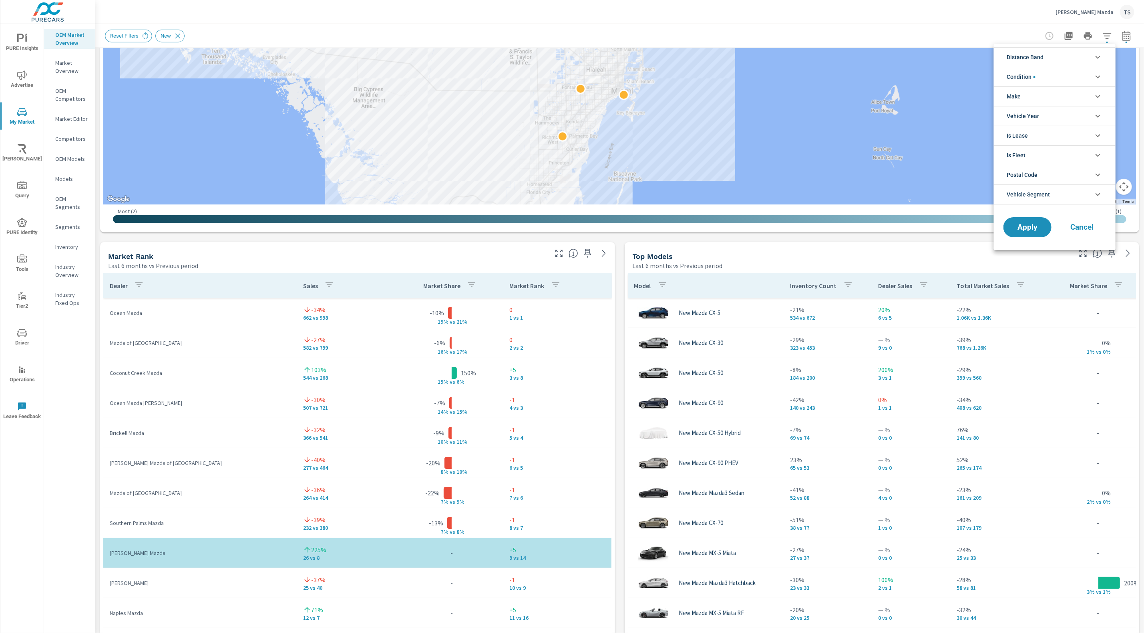
click at [1036, 72] on li "Condition" at bounding box center [1055, 77] width 122 height 20
click at [1042, 60] on span "Distance Band" at bounding box center [1025, 57] width 37 height 19
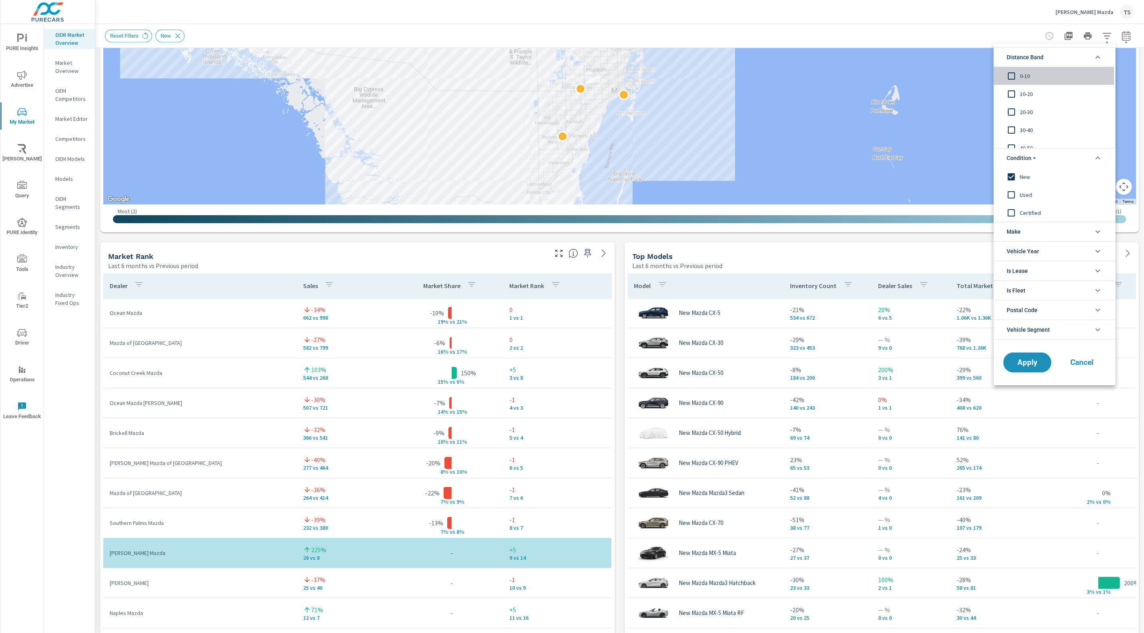
click at [1026, 76] on span "0-10" at bounding box center [1064, 76] width 88 height 10
click at [1022, 93] on span "10-20" at bounding box center [1064, 94] width 88 height 10
click at [1024, 114] on span "20-30" at bounding box center [1064, 112] width 88 height 10
click at [1025, 126] on span "30-40" at bounding box center [1064, 130] width 88 height 10
click at [1029, 145] on span "40-50" at bounding box center [1064, 148] width 88 height 10
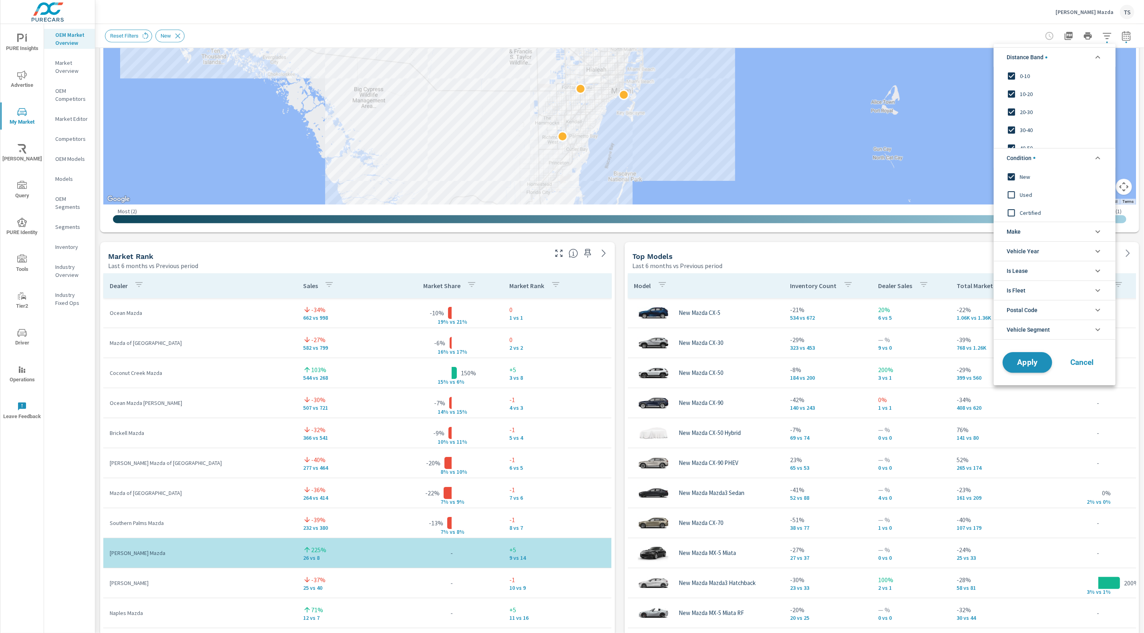
click at [1021, 354] on button "Apply" at bounding box center [1028, 362] width 50 height 21
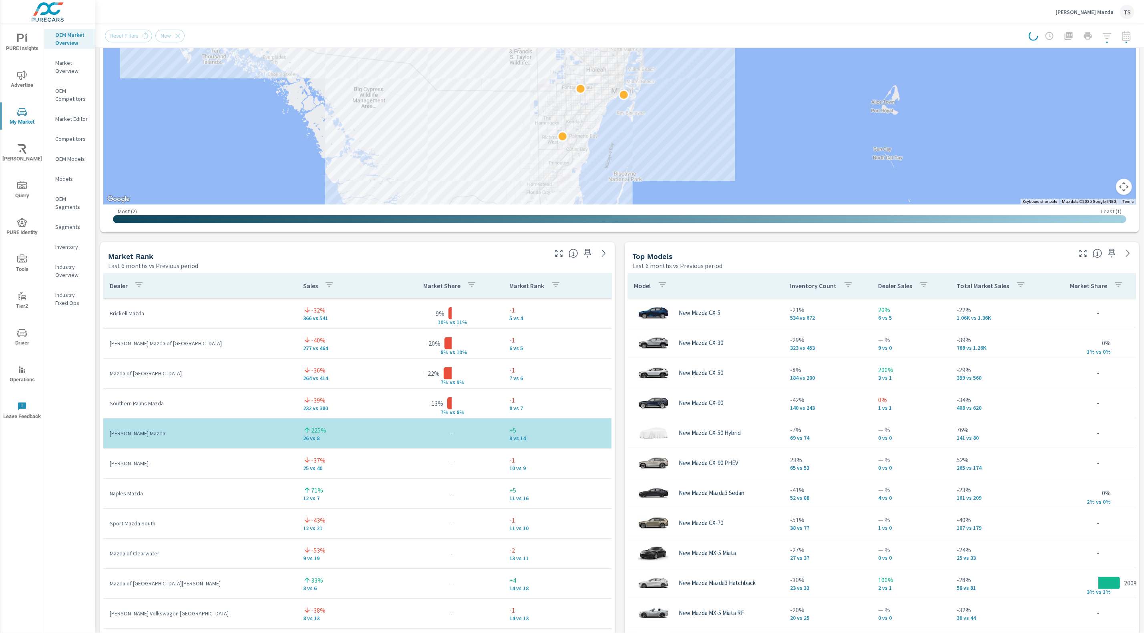
scroll to position [89, 0]
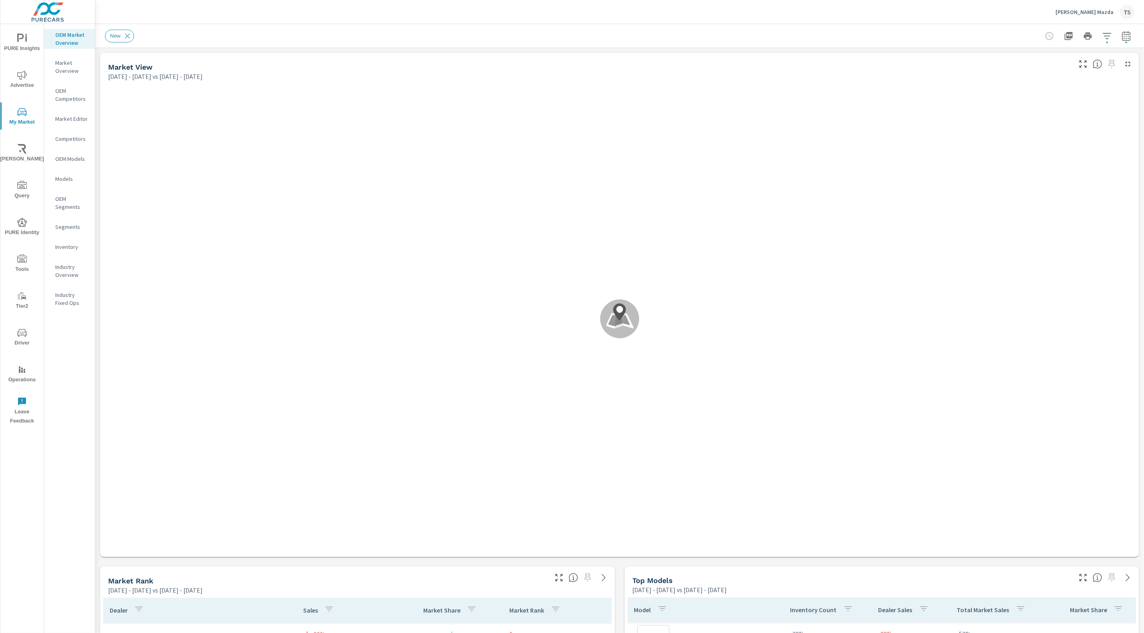
scroll to position [90, 0]
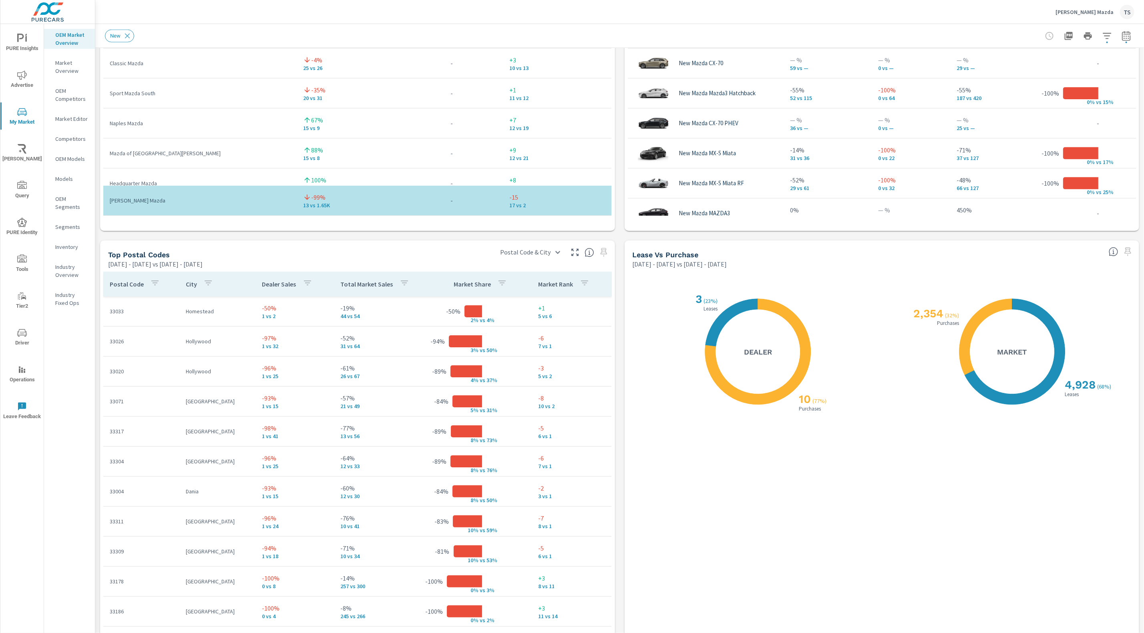
scroll to position [785, 0]
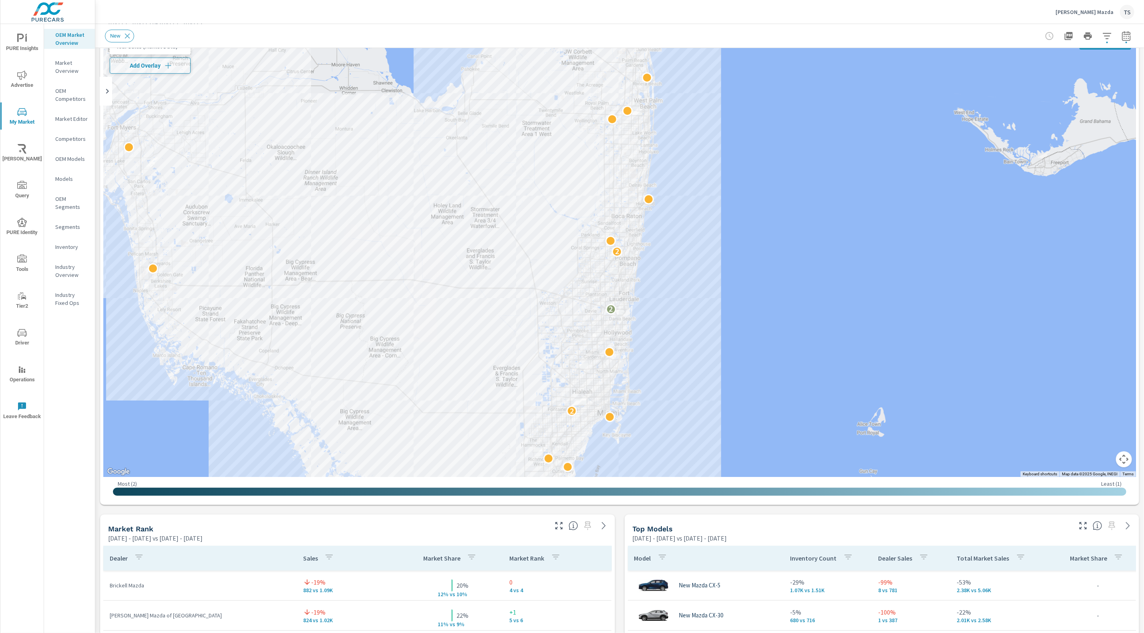
scroll to position [48, 0]
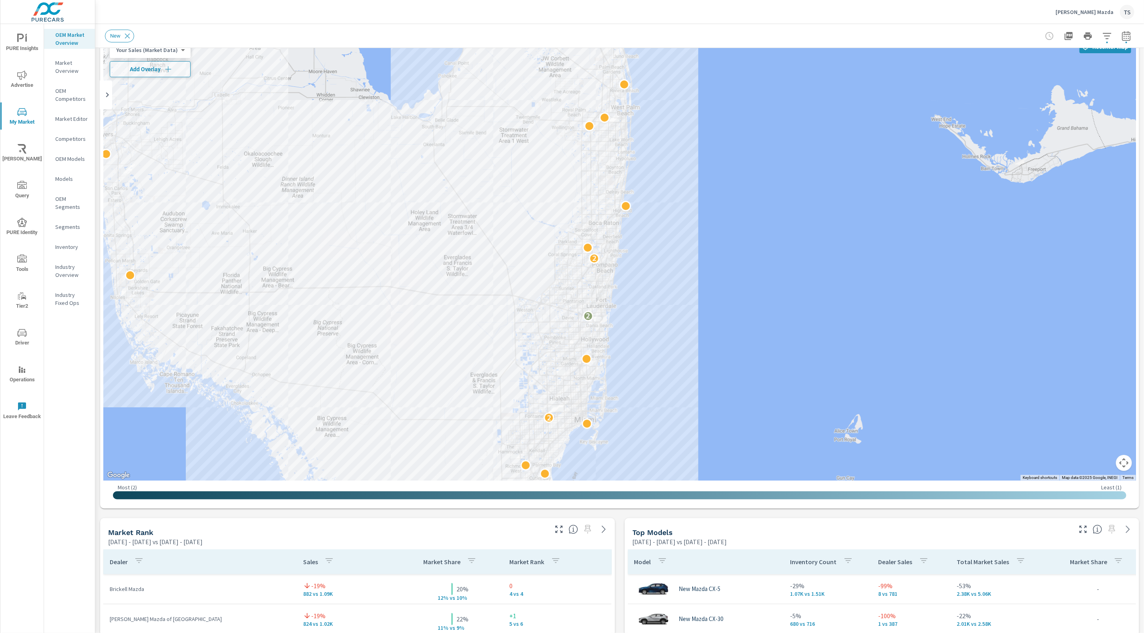
drag, startPoint x: 521, startPoint y: 292, endPoint x: 430, endPoint y: 285, distance: 91.5
click at [430, 285] on div "2 2 2" at bounding box center [619, 258] width 1033 height 445
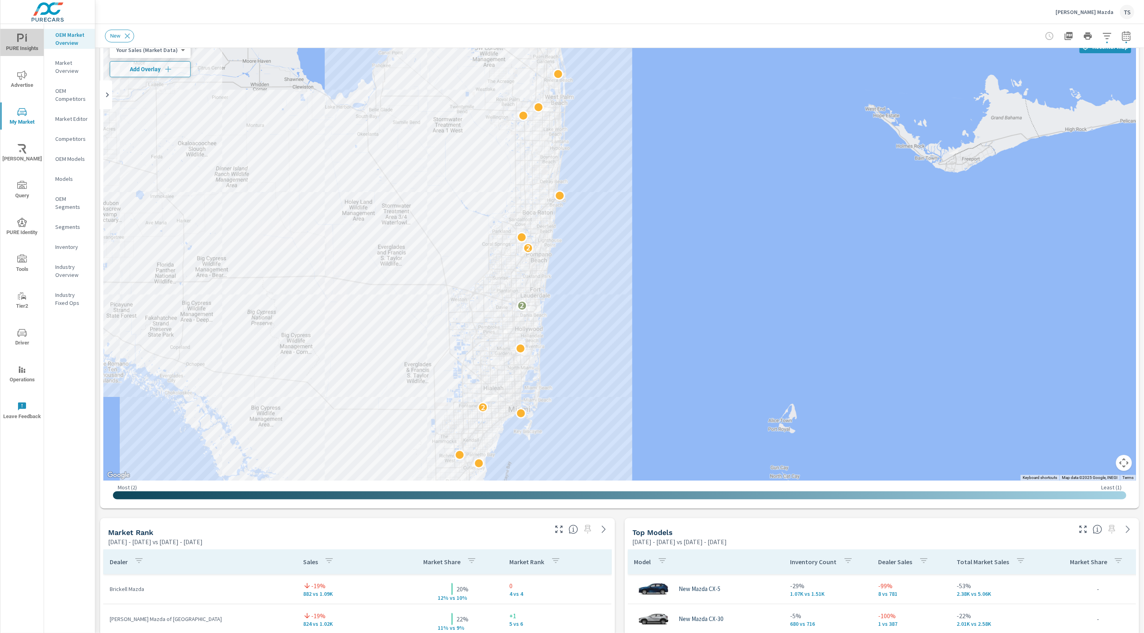
click at [15, 39] on span "PURE Insights" at bounding box center [22, 44] width 38 height 20
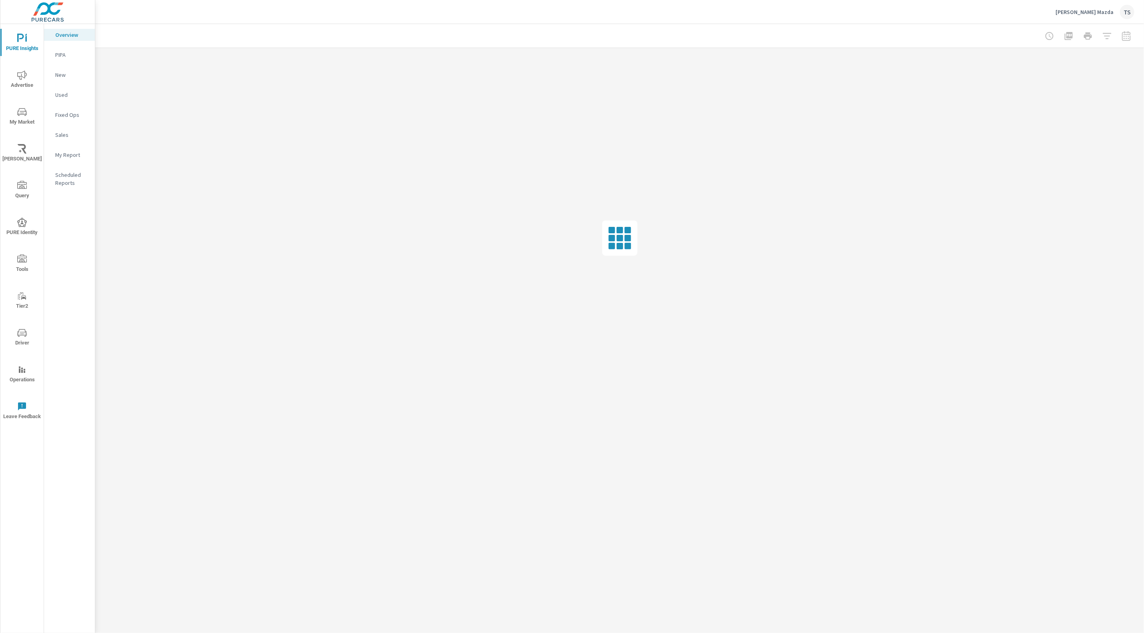
click at [72, 161] on nav "Overview PIPA New Used Fixed Ops Sales My Report Scheduled Reports" at bounding box center [69, 112] width 51 height 176
click at [74, 153] on p "My Report" at bounding box center [71, 155] width 33 height 8
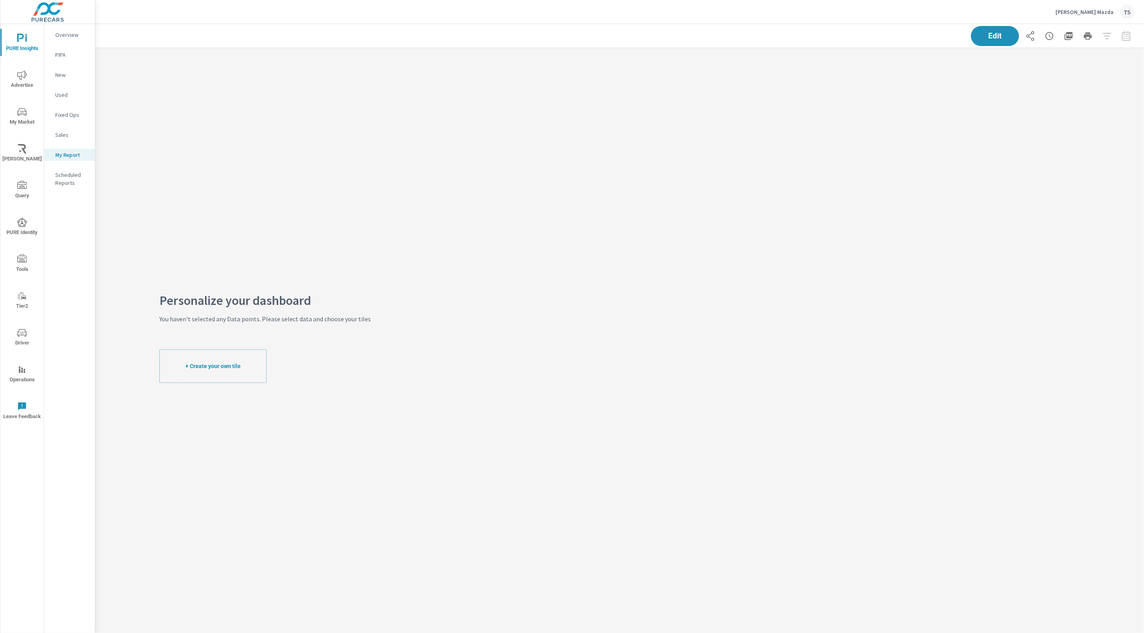
click at [76, 179] on p "Scheduled Reports" at bounding box center [71, 179] width 33 height 16
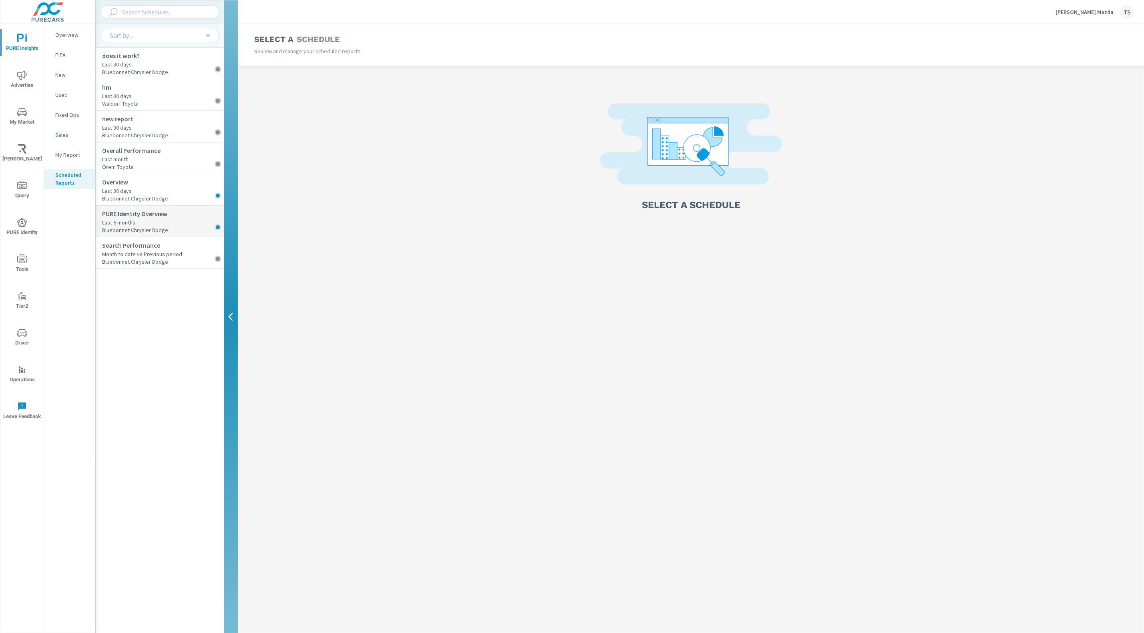
click at [152, 219] on p "Last 6 months" at bounding box center [163, 223] width 122 height 8
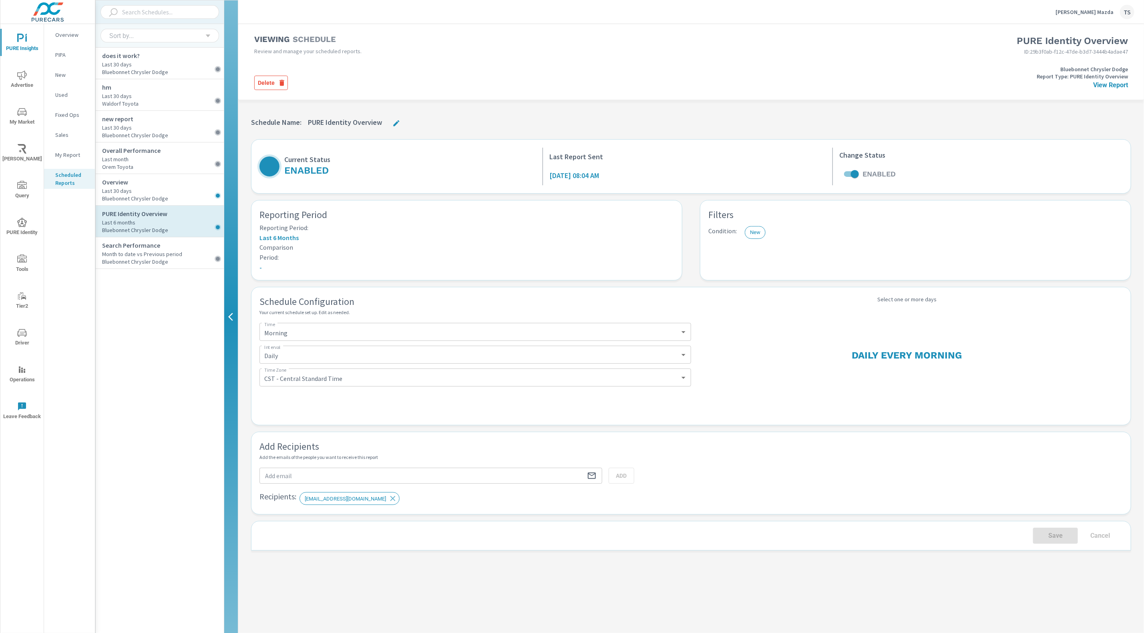
click at [599, 177] on h6 "[DATE] 08:04 AM" at bounding box center [574, 176] width 50 height 8
drag, startPoint x: 658, startPoint y: 177, endPoint x: 545, endPoint y: 176, distance: 112.5
click at [545, 176] on div "Current Status Enabled Last Report Sent October 09, 2025 at 08:04 AM Change Sta…" at bounding box center [690, 167] width 863 height 38
click at [573, 173] on h6 "[DATE] 08:04 AM" at bounding box center [574, 176] width 50 height 8
click at [1102, 85] on link "View Report" at bounding box center [1110, 85] width 35 height 8
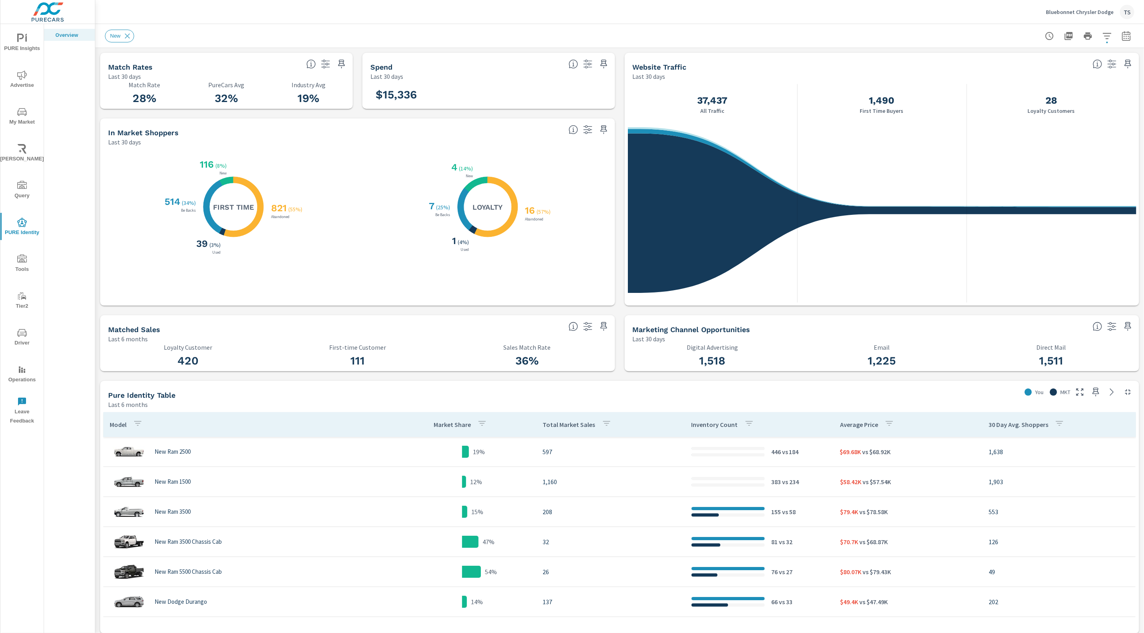
scroll to position [90, 0]
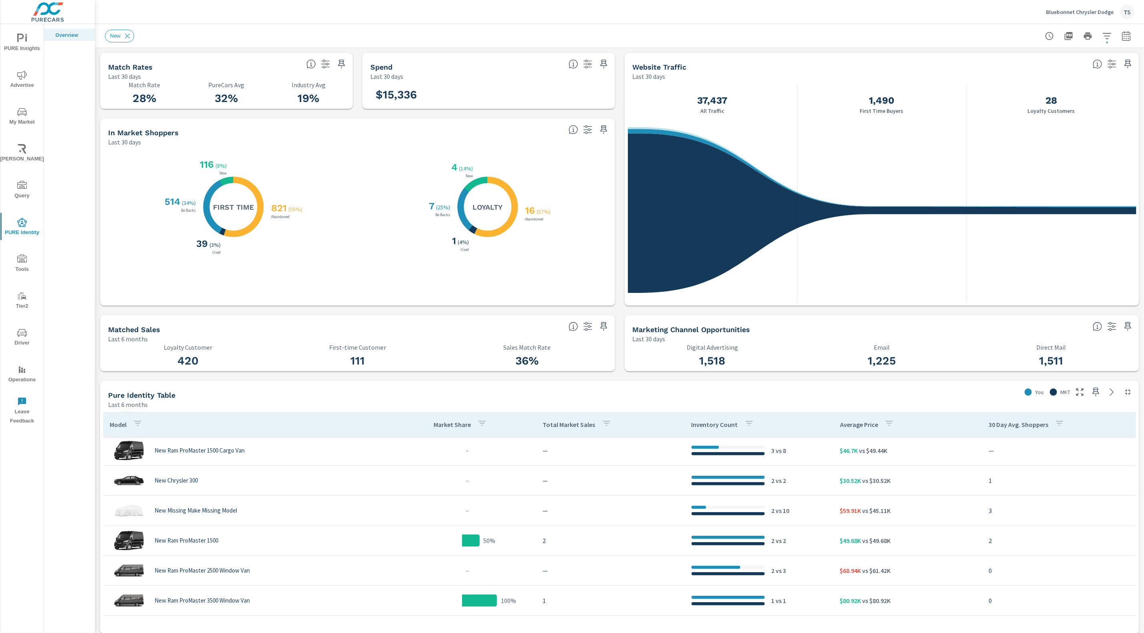
scroll to position [81, 0]
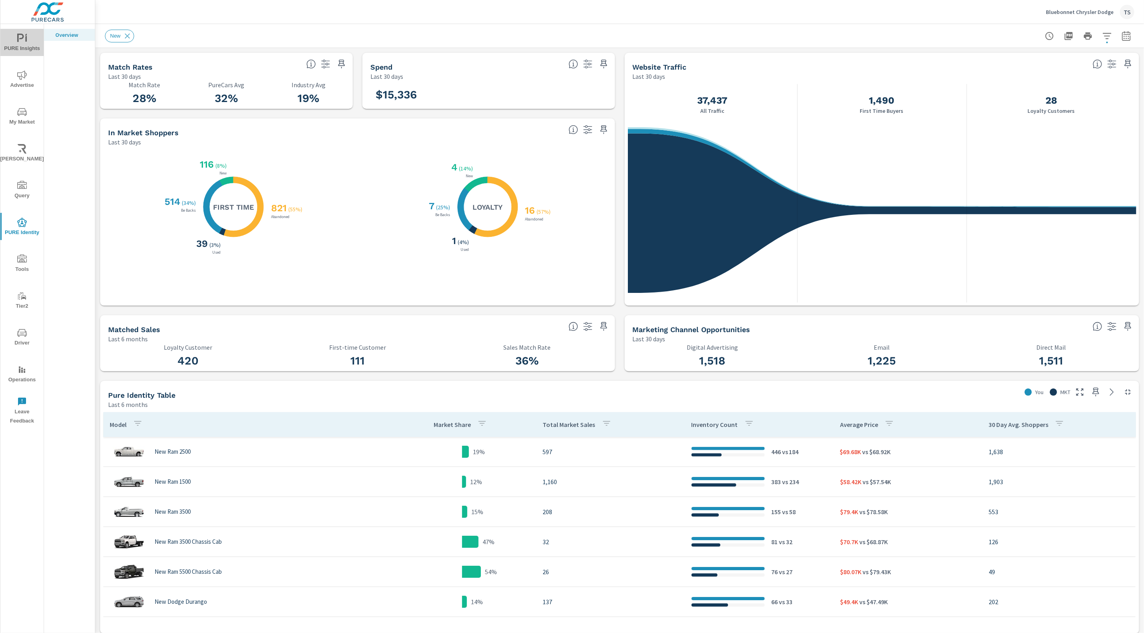
click at [16, 42] on span "PURE Insights" at bounding box center [22, 44] width 38 height 20
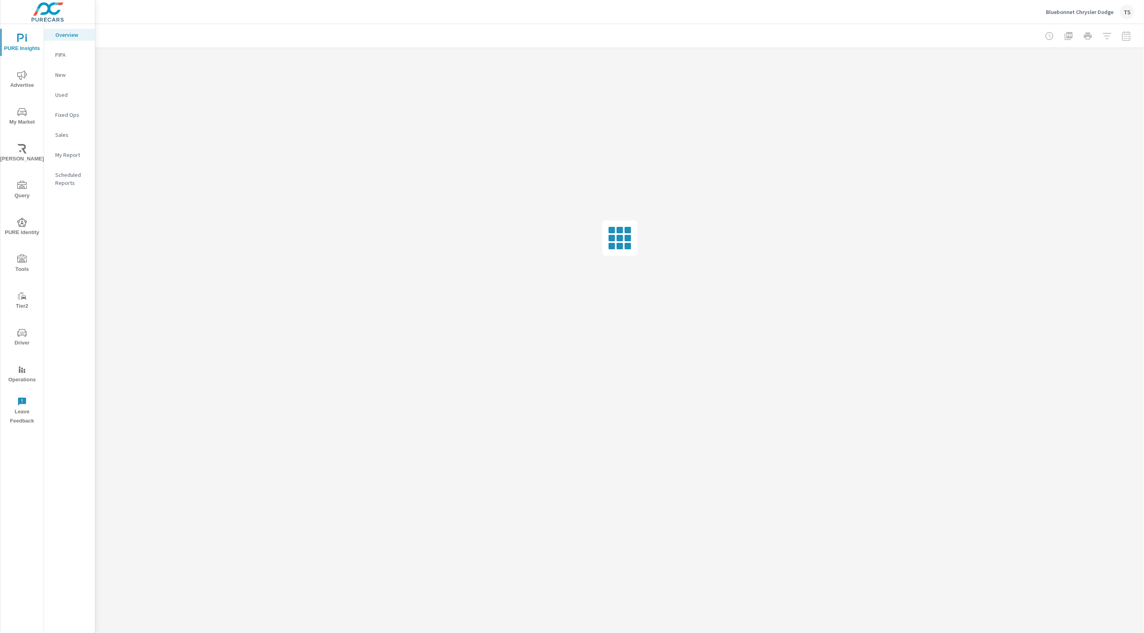
click at [67, 156] on p "My Report" at bounding box center [71, 155] width 33 height 8
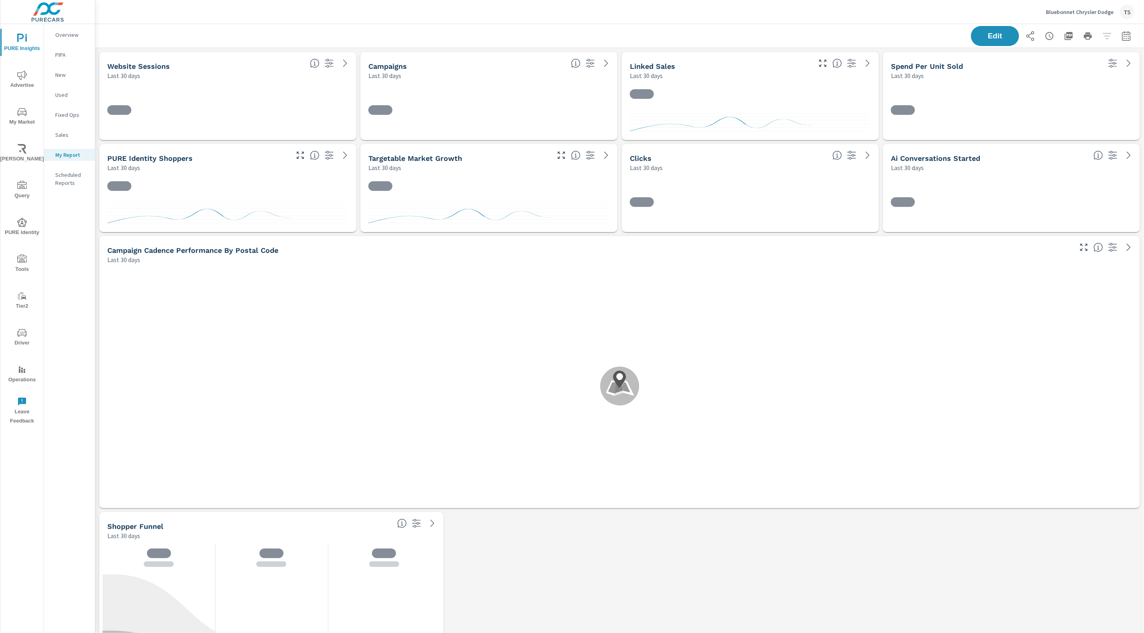
scroll to position [2675, 1049]
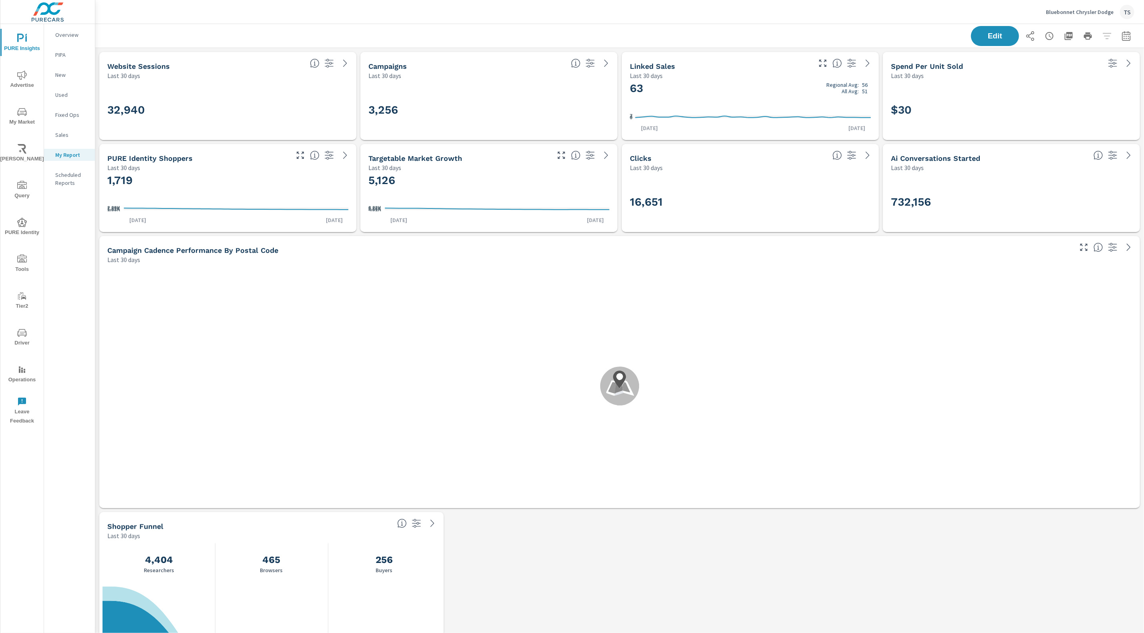
click at [68, 178] on p "Scheduled Reports" at bounding box center [71, 179] width 33 height 16
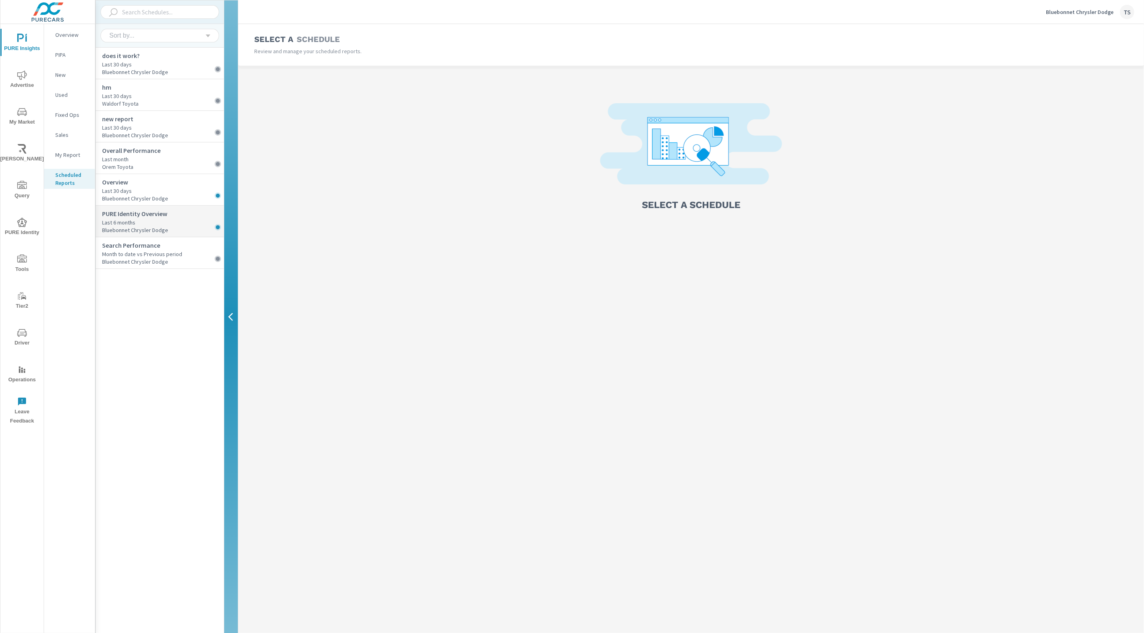
click at [142, 229] on p "Bluebonnet Chrysler Dodge" at bounding box center [163, 230] width 122 height 7
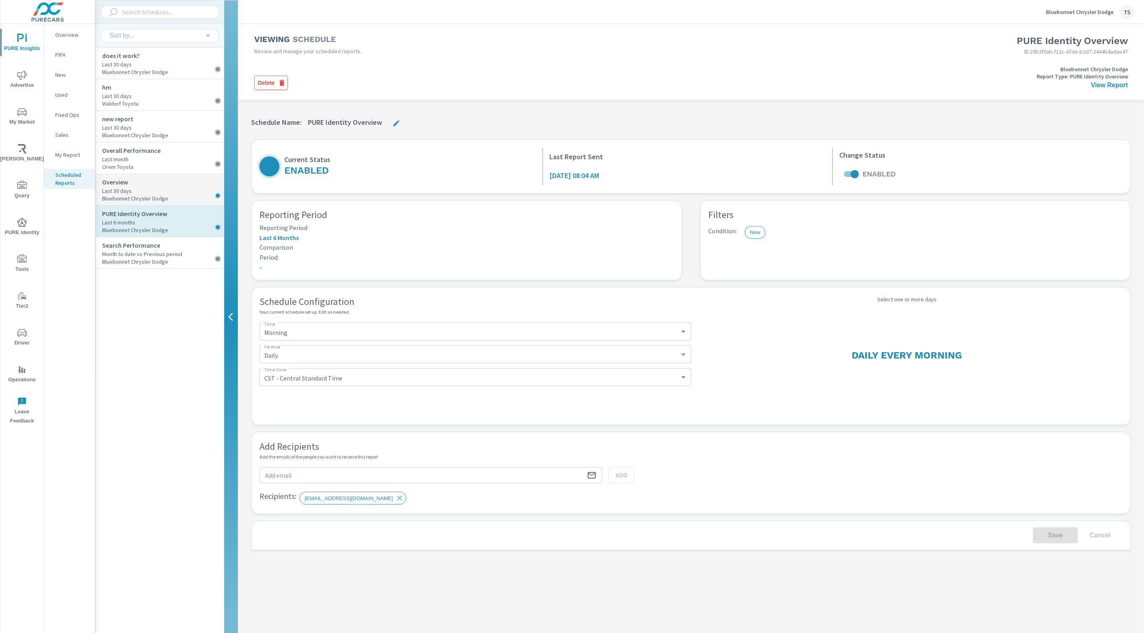
click at [161, 192] on p "Last 30 days" at bounding box center [163, 191] width 122 height 8
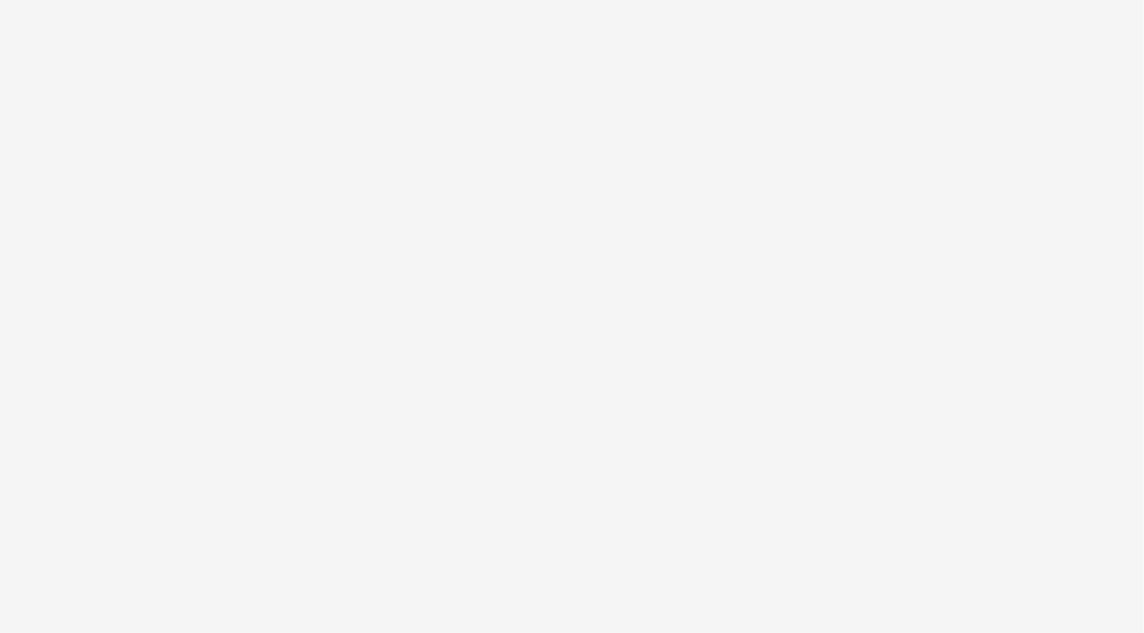
select select "MST"
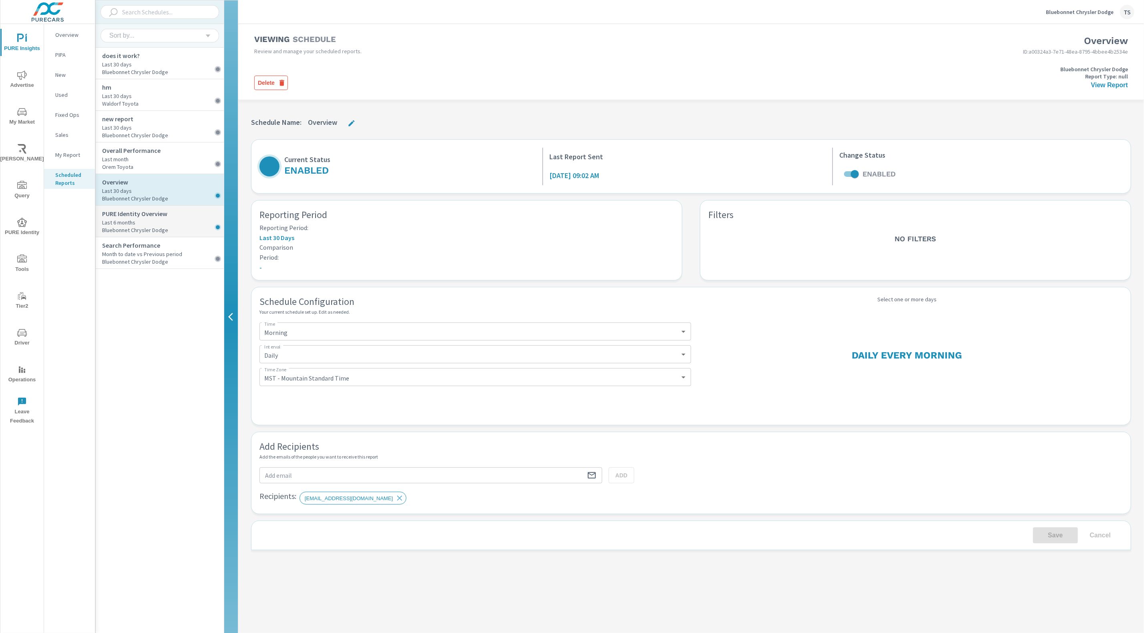
click at [161, 207] on div "PURE Identity Overview Last 6 months Bluebonnet Chrysler Dodge" at bounding box center [160, 222] width 128 height 32
